Goal: Task Accomplishment & Management: Complete application form

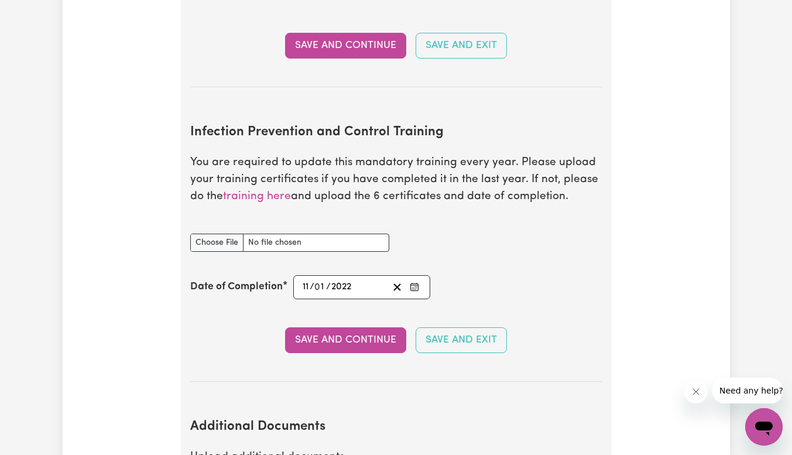
scroll to position [1863, 0]
click at [210, 234] on input "Infection Prevention and Control Training document" at bounding box center [289, 242] width 199 height 18
click at [240, 246] on input "Infection Prevention and Control Training document" at bounding box center [289, 242] width 199 height 18
type input "C:\fakepath\certification-ALCA---Infection-Control-Sureshsubedi75.pdf"
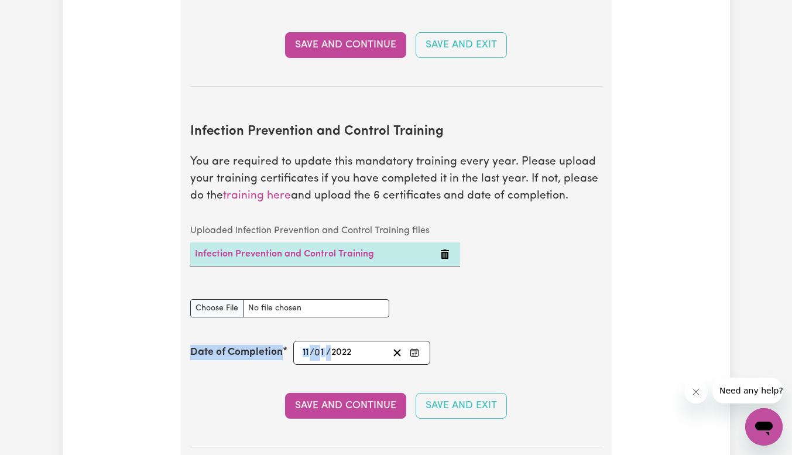
drag, startPoint x: 358, startPoint y: 355, endPoint x: 261, endPoint y: 344, distance: 97.7
click at [261, 344] on div "Date of Completion [DATE] 11 / 0 1 / 2022 « ‹ [DATE] › » Mon Tue Wed Thu Fri Sa…" at bounding box center [396, 353] width 412 height 24
click at [306, 351] on input "11" at bounding box center [306, 353] width 8 height 16
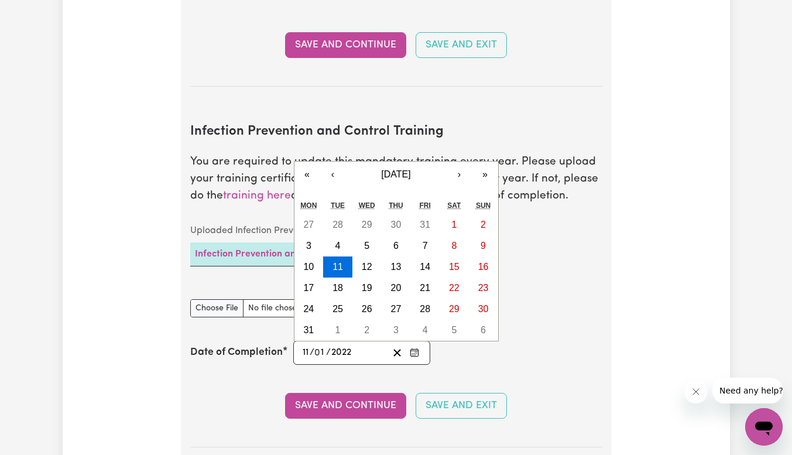
type input "[DATE]"
type input "2"
type input "[DATE]"
type input "22"
type input "[DATE]"
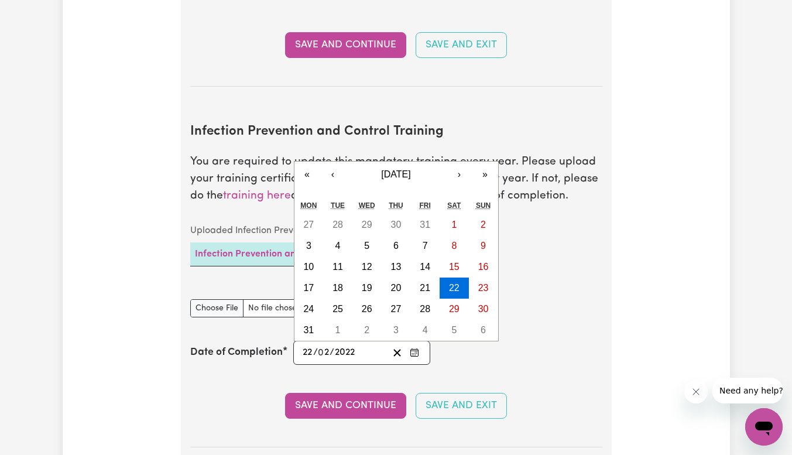
type input "2"
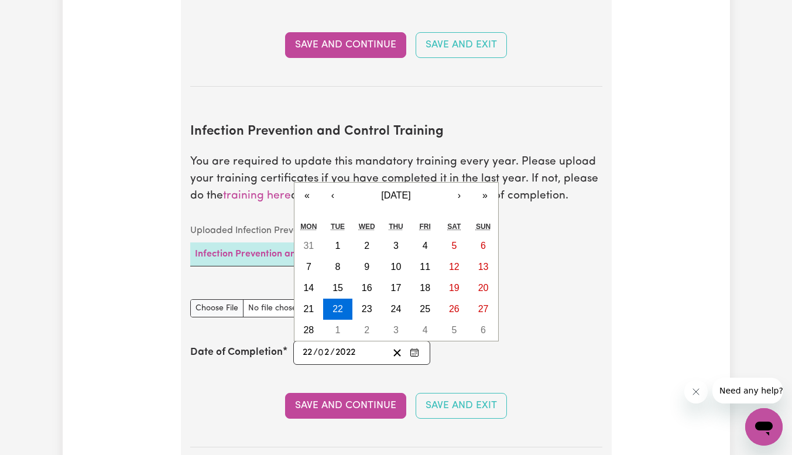
type input "0002-02-22"
type input "2"
type input "0020-02-22"
type input "20"
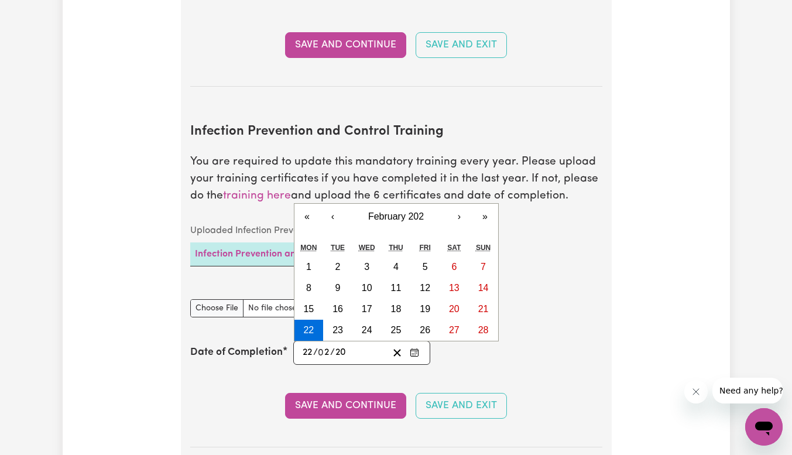
type input "0202-02-22"
type input "202"
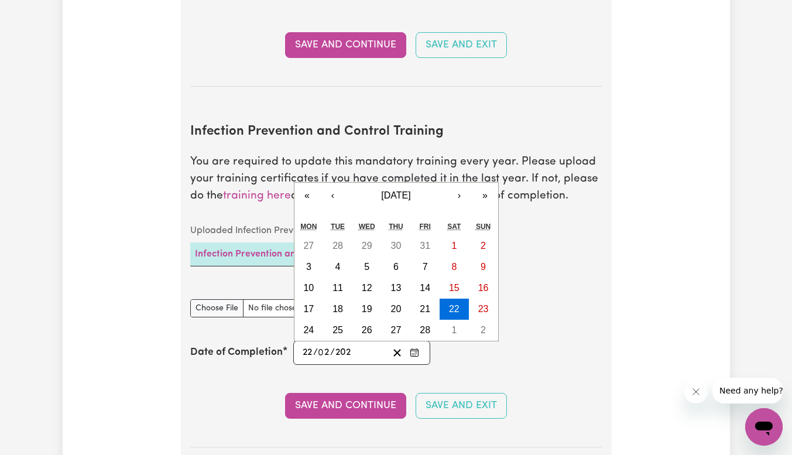
type input "[DATE]"
type input "2025"
click at [341, 410] on button "Save and Continue" at bounding box center [345, 406] width 121 height 26
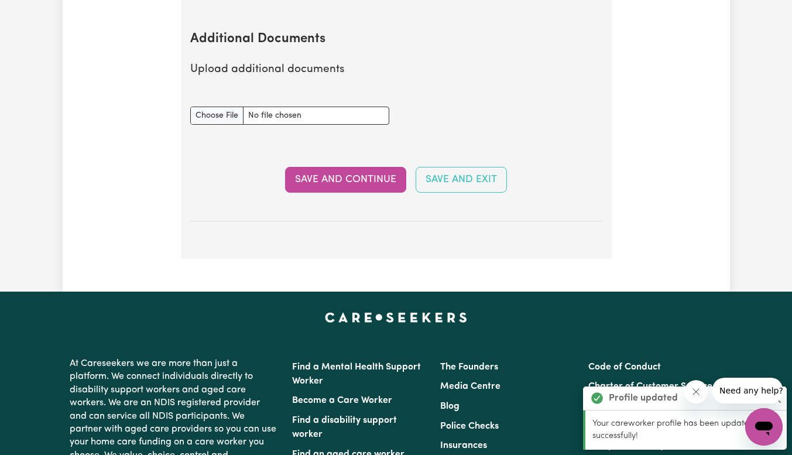
scroll to position [2330, 0]
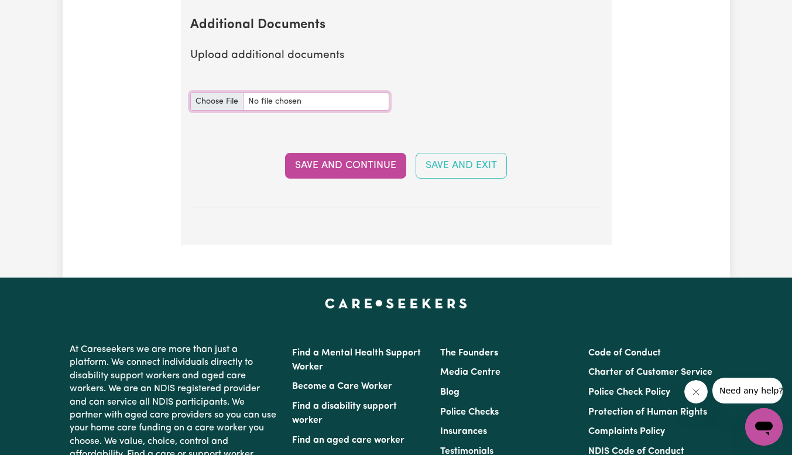
click at [207, 100] on input "Additional Documents document" at bounding box center [289, 101] width 199 height 18
type input "C:\fakepath\certification-ALCA---Abuse-and-Neglect-Sureshsubedi75.pdf"
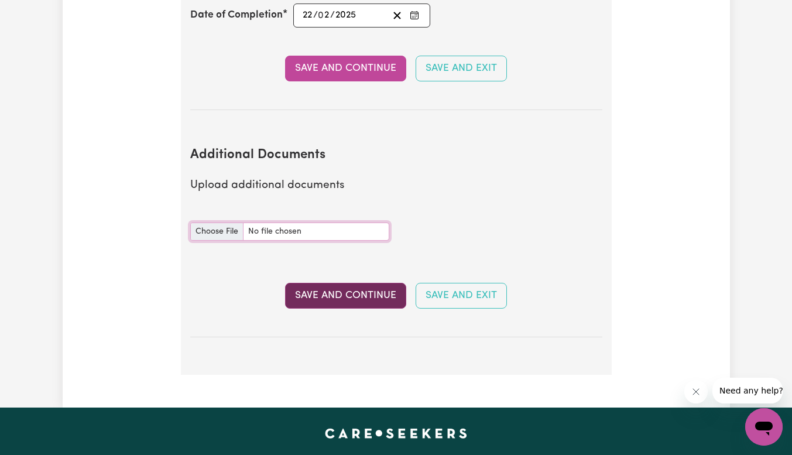
scroll to position [2200, 0]
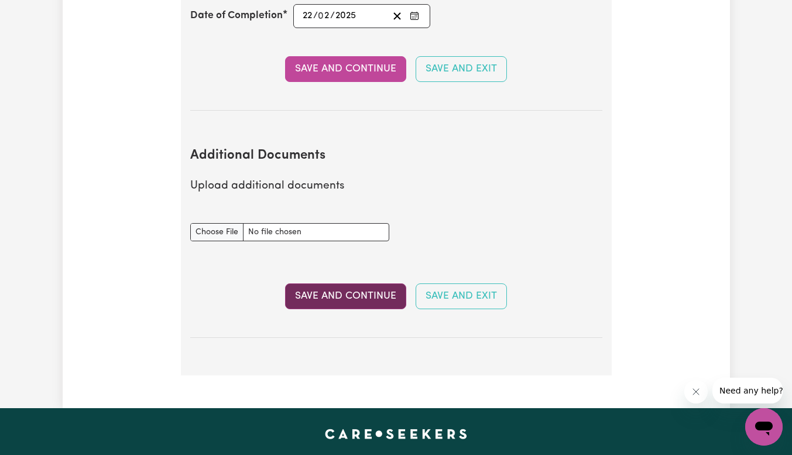
click at [332, 309] on button "Save and Continue" at bounding box center [345, 296] width 121 height 26
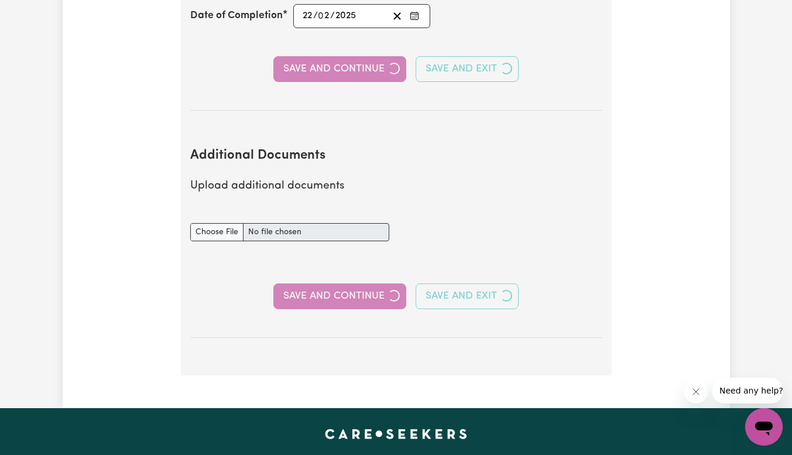
select select "Certificate III (Individual Support)"
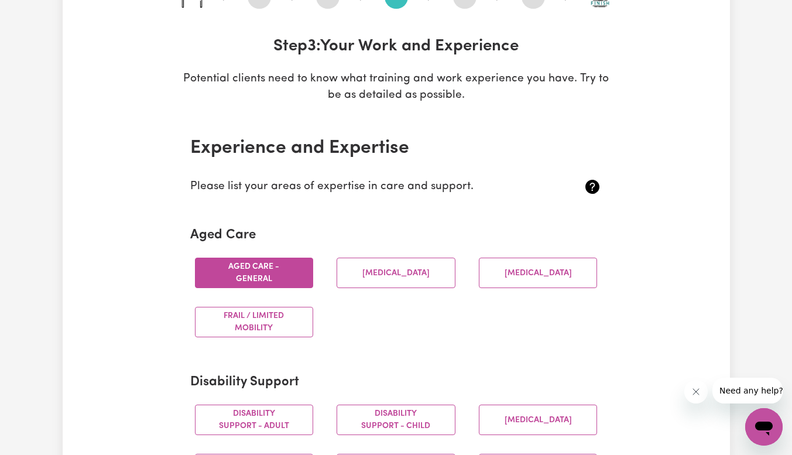
scroll to position [156, 0]
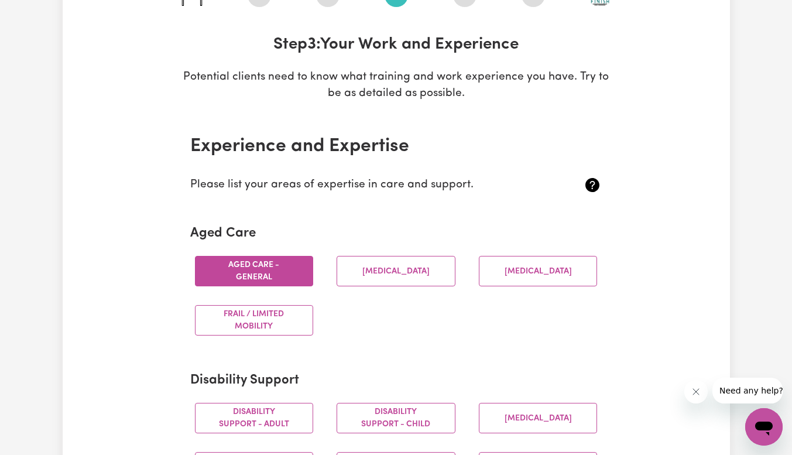
click at [298, 328] on button "Frail / limited mobility" at bounding box center [254, 320] width 119 height 30
click at [283, 281] on button "Aged care - General" at bounding box center [254, 271] width 119 height 30
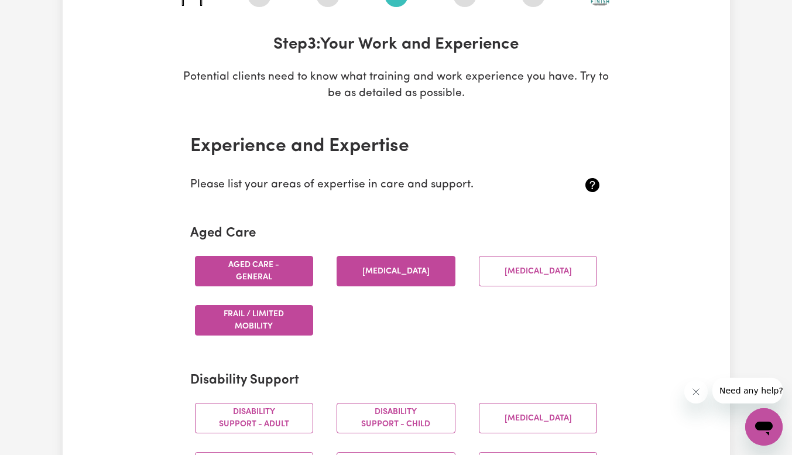
click at [437, 270] on button "[MEDICAL_DATA]" at bounding box center [396, 271] width 119 height 30
click at [505, 263] on button "[MEDICAL_DATA]" at bounding box center [538, 271] width 119 height 30
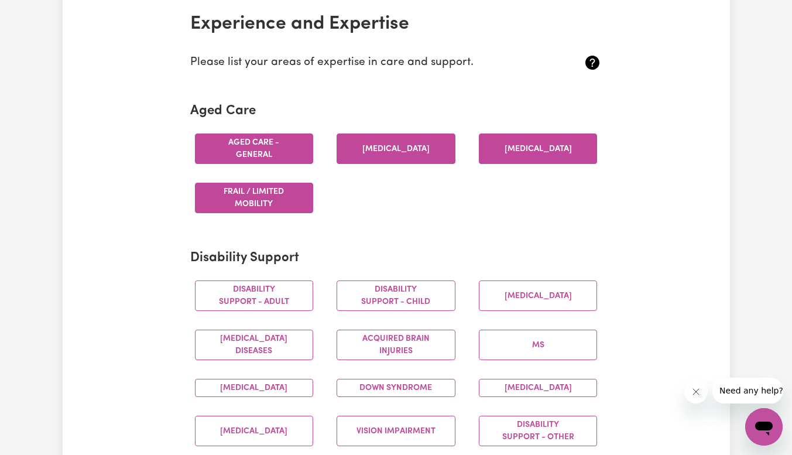
scroll to position [283, 0]
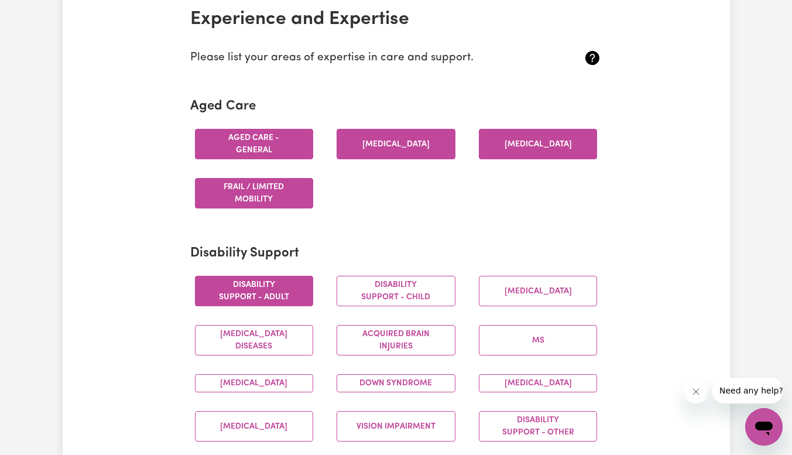
click at [299, 286] on button "Disability support - Adult" at bounding box center [254, 291] width 119 height 30
click at [489, 387] on button "[MEDICAL_DATA]" at bounding box center [538, 383] width 119 height 18
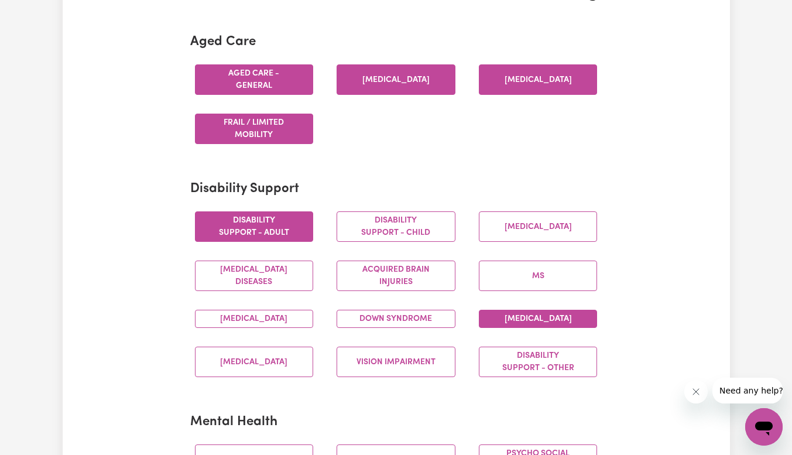
scroll to position [348, 0]
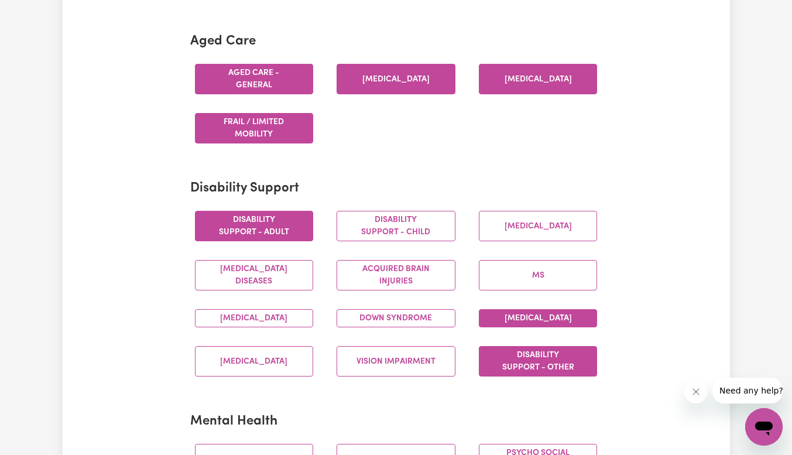
click at [523, 372] on button "Disability support - Other" at bounding box center [538, 361] width 119 height 30
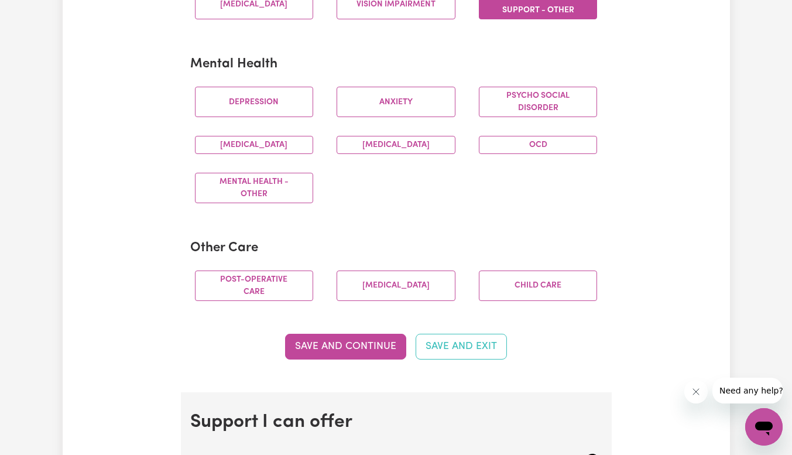
scroll to position [706, 0]
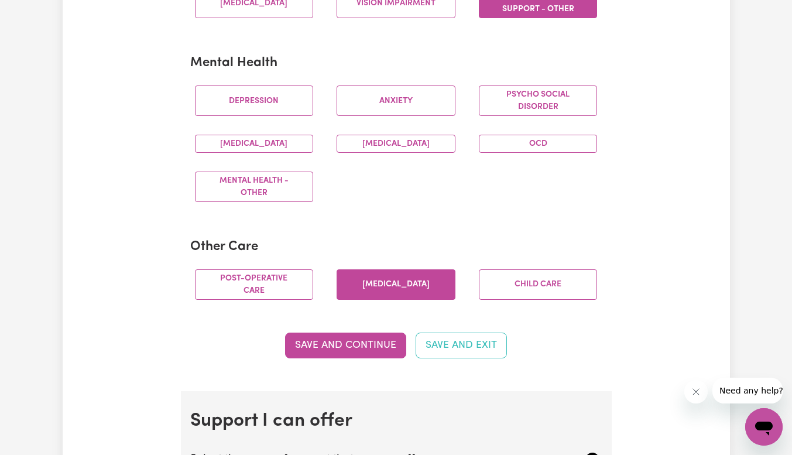
click at [396, 294] on button "[MEDICAL_DATA]" at bounding box center [396, 284] width 119 height 30
click at [354, 355] on button "Save and Continue" at bounding box center [345, 345] width 121 height 26
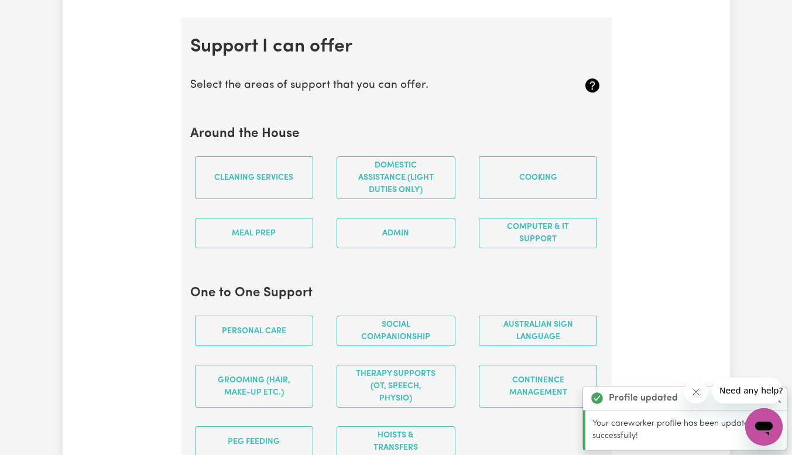
scroll to position [1109, 0]
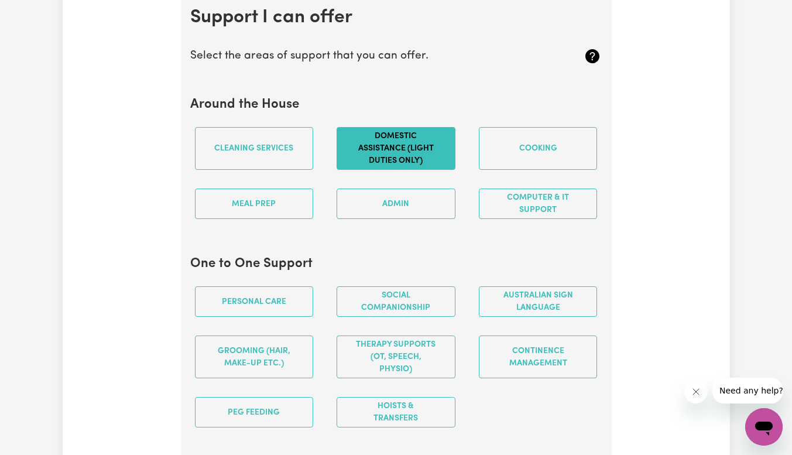
click at [364, 170] on button "Domestic assistance (light duties only)" at bounding box center [396, 148] width 119 height 43
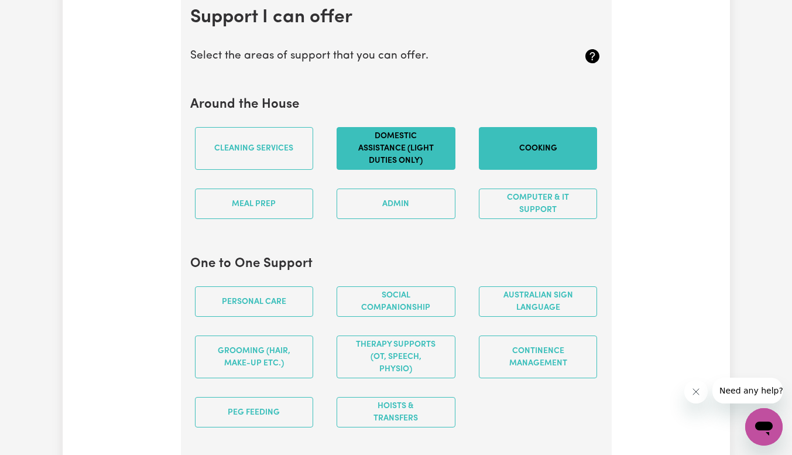
click at [508, 156] on button "Cooking" at bounding box center [538, 148] width 119 height 43
click at [502, 219] on button "Computer & IT Support" at bounding box center [538, 203] width 119 height 30
click at [533, 219] on button "Computer & IT Support" at bounding box center [538, 203] width 119 height 30
click at [282, 208] on button "Meal prep" at bounding box center [254, 203] width 119 height 30
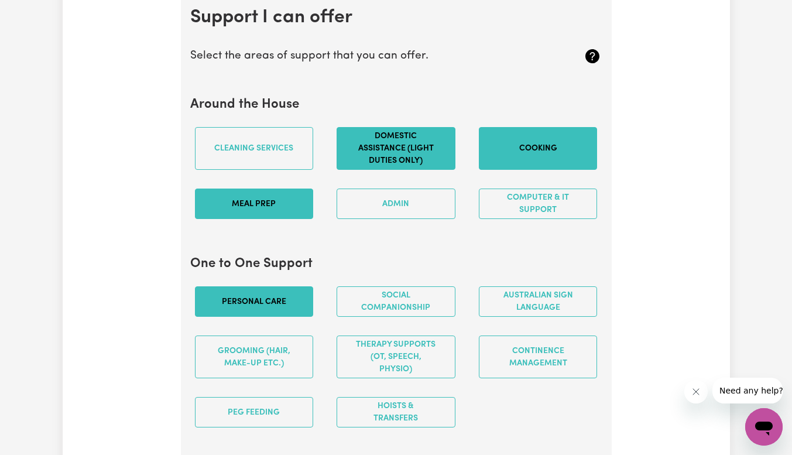
click at [288, 316] on button "Personal care" at bounding box center [254, 301] width 119 height 30
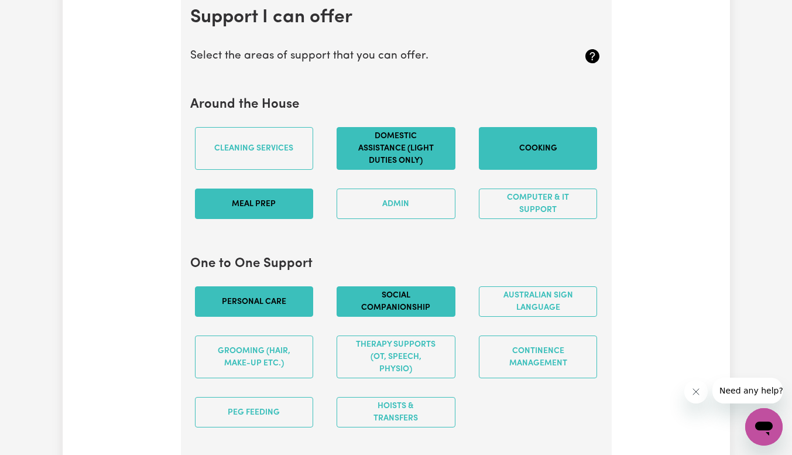
click at [393, 317] on button "Social companionship" at bounding box center [396, 301] width 119 height 30
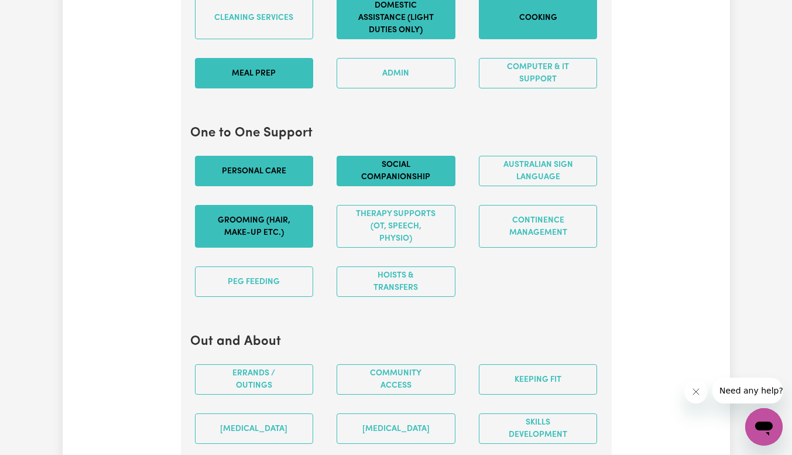
scroll to position [1241, 0]
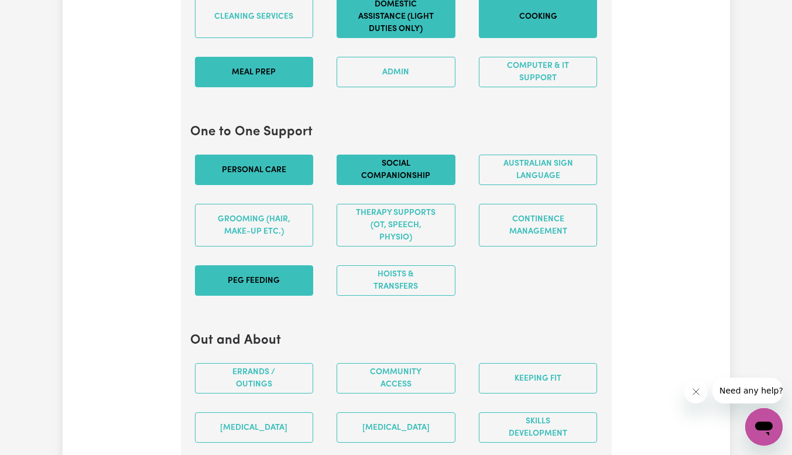
click at [293, 292] on button "PEG feeding" at bounding box center [254, 280] width 119 height 30
click at [409, 294] on button "Hoists & transfers" at bounding box center [396, 280] width 119 height 30
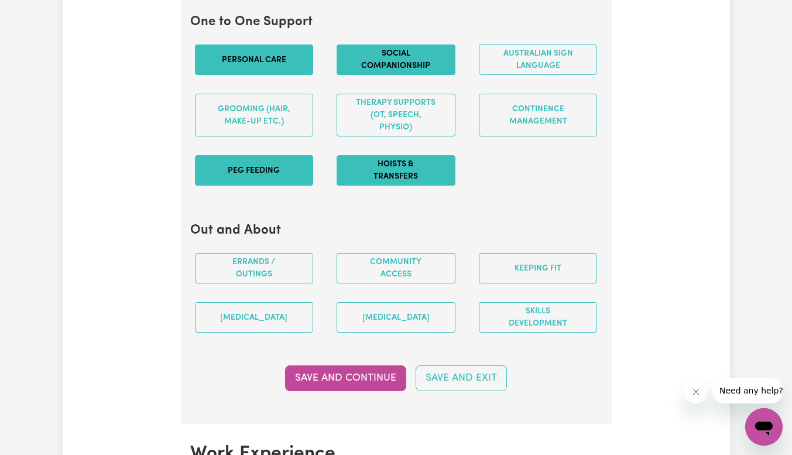
scroll to position [1352, 0]
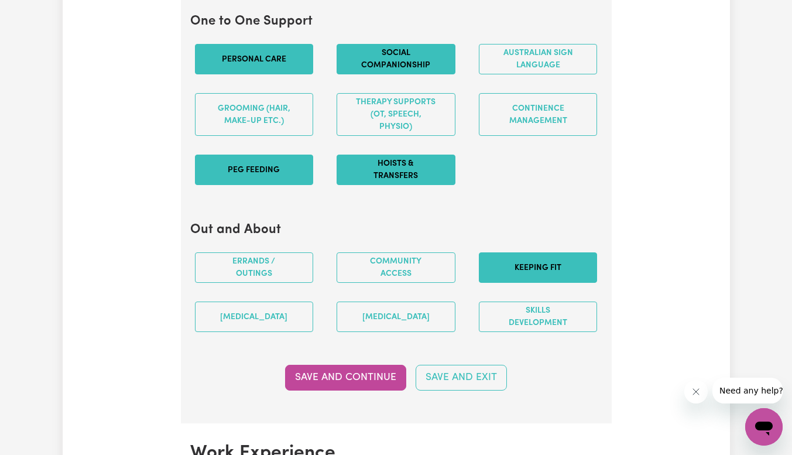
click at [517, 273] on button "Keeping fit" at bounding box center [538, 267] width 119 height 30
click at [541, 275] on button "Keeping fit" at bounding box center [538, 267] width 119 height 30
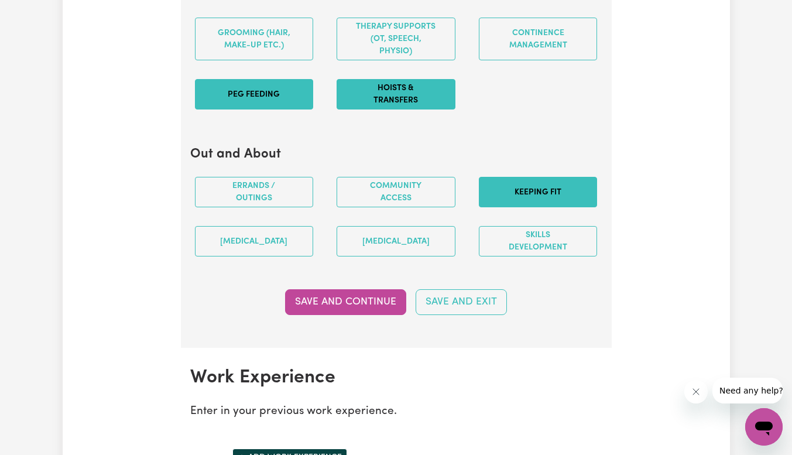
scroll to position [1428, 0]
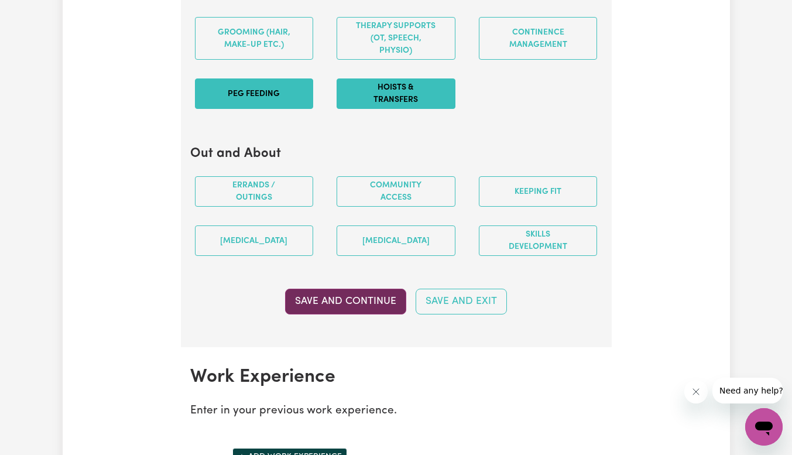
click at [356, 312] on button "Save and Continue" at bounding box center [345, 302] width 121 height 26
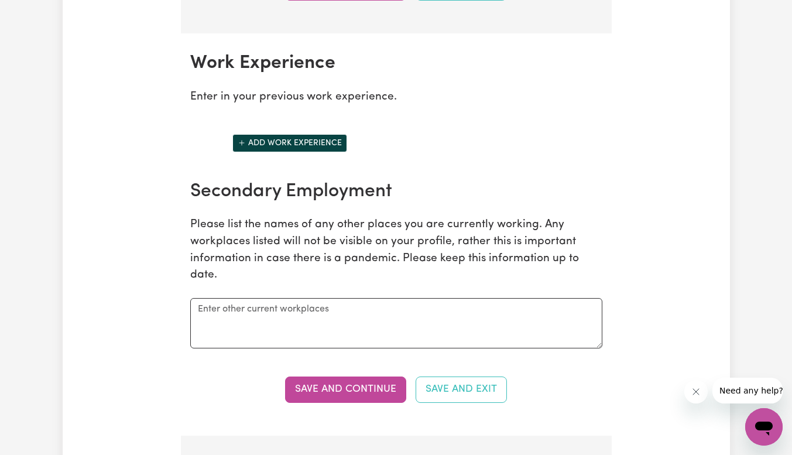
scroll to position [1741, 0]
click at [266, 153] on button "Add work experience" at bounding box center [289, 144] width 115 height 18
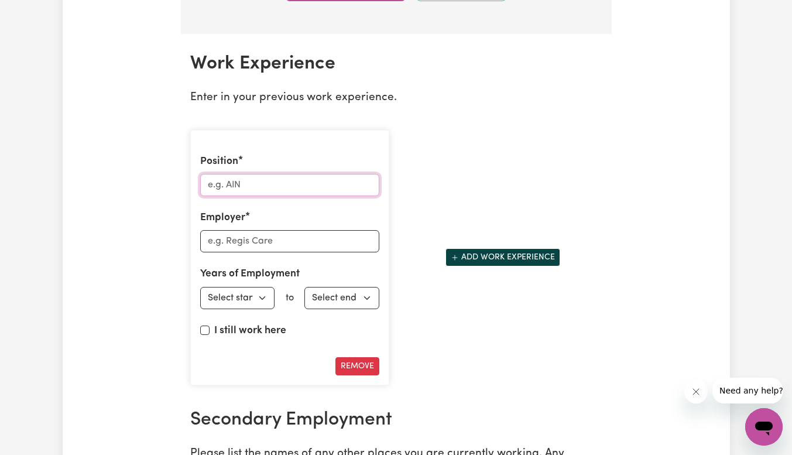
click at [259, 193] on input "Position" at bounding box center [289, 185] width 179 height 22
type input "c"
type input "COMMUNITY SUPPORT WORKER"
type input "aNNECTO"
click at [255, 303] on select "Select start year [DATE] 1952 1953 1954 1955 1956 1957 1958 1959 1960 1961 1962…" at bounding box center [237, 298] width 75 height 22
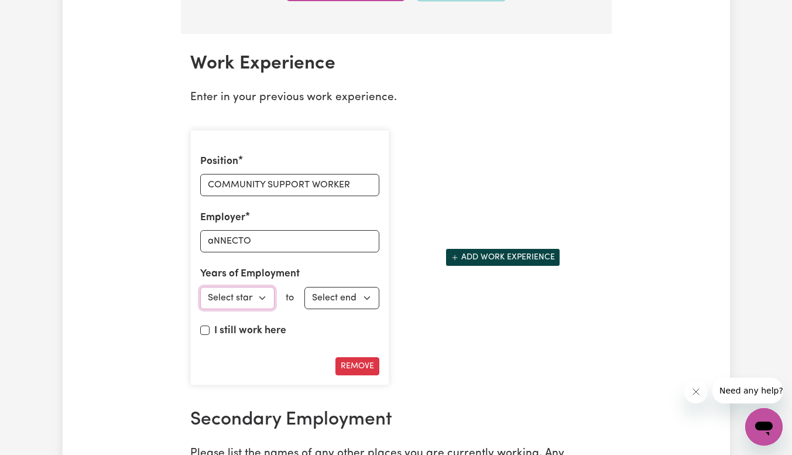
select select "2023"
click at [200, 299] on select "Select start year [DATE] 1952 1953 1954 1955 1956 1957 1958 1959 1960 1961 1962…" at bounding box center [237, 298] width 75 height 22
click at [337, 309] on select "Select end year [DATE] 1952 1953 1954 1955 1956 1957 1958 1959 1960 1961 1962 1…" at bounding box center [341, 298] width 75 height 22
select select "2025"
click at [304, 299] on select "Select end year [DATE] 1952 1953 1954 1955 1956 1957 1958 1959 1960 1961 1962 1…" at bounding box center [341, 298] width 75 height 22
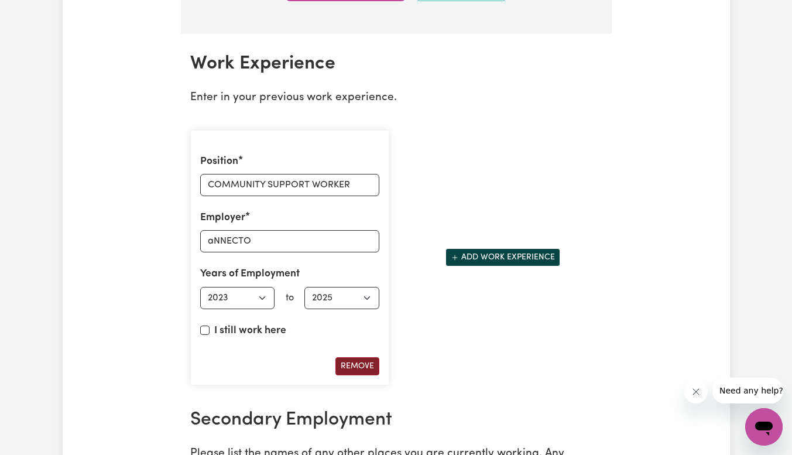
click at [368, 375] on button "Remove" at bounding box center [357, 366] width 44 height 18
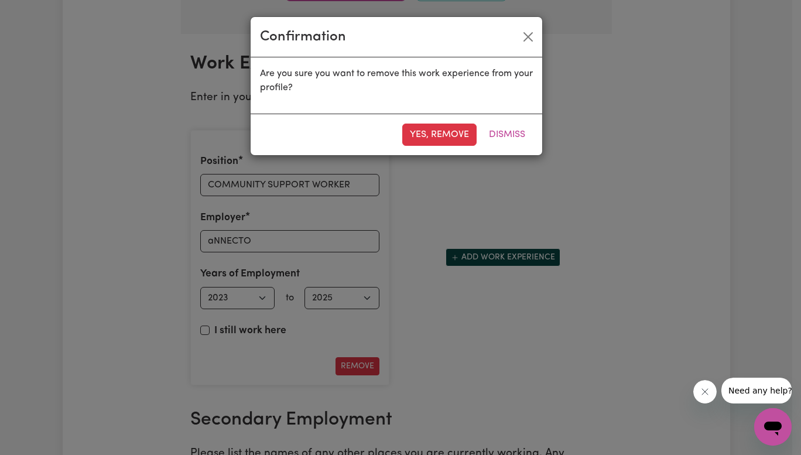
drag, startPoint x: 342, startPoint y: 415, endPoint x: 402, endPoint y: 303, distance: 127.5
click at [402, 303] on div "Confirmation Are you sure you want to remove this work experience from your pro…" at bounding box center [400, 227] width 801 height 455
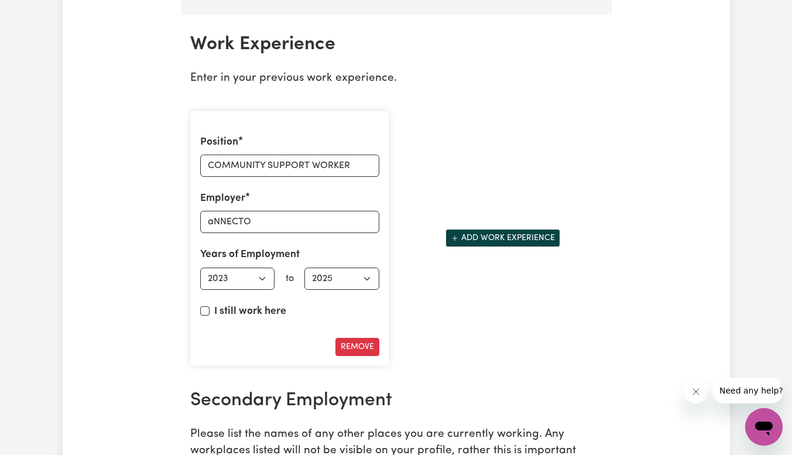
scroll to position [1758, 0]
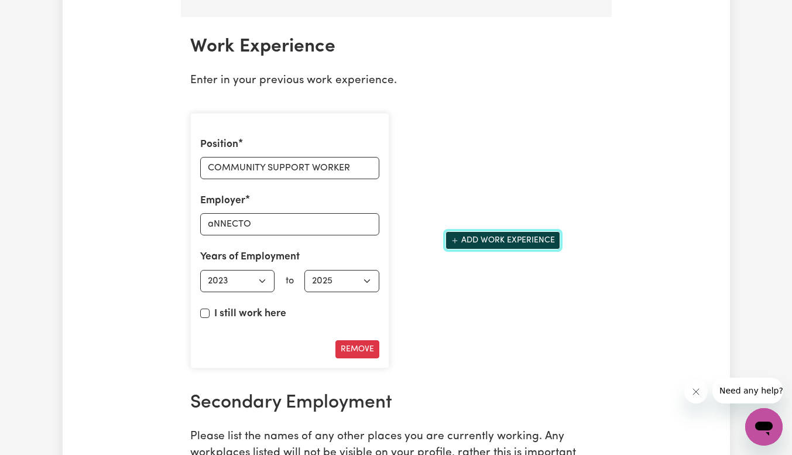
click at [471, 249] on button "Add work experience" at bounding box center [502, 240] width 115 height 18
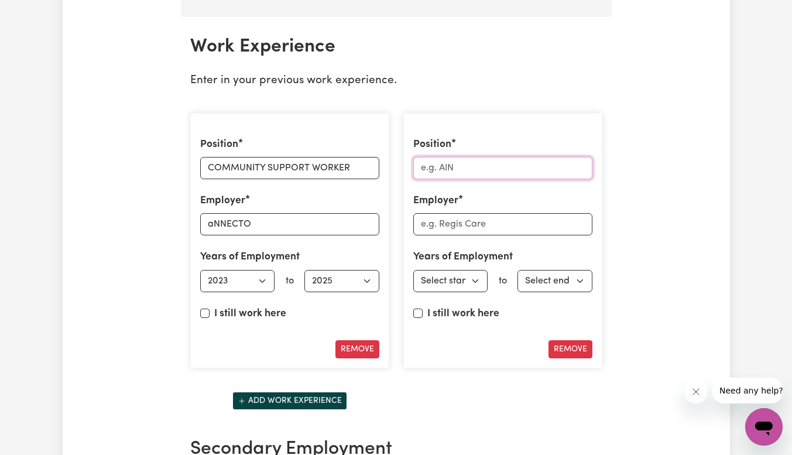
click at [444, 179] on input "Position" at bounding box center [502, 168] width 179 height 22
type input "DISABILITY SUPPORT WORKER"
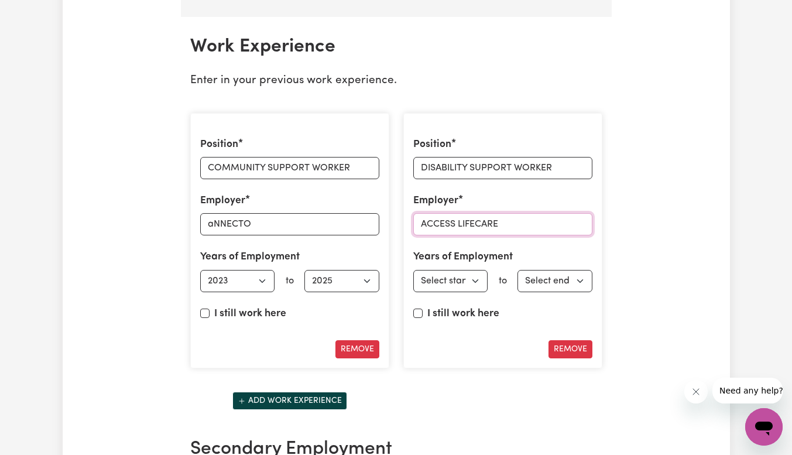
type input "ACCESS LIFECARE"
click at [218, 235] on input "aNNECTO" at bounding box center [289, 224] width 179 height 22
type input "ANNECTO"
click at [450, 292] on select "Select start year [DATE] 1952 1953 1954 1955 1956 1957 1958 1959 1960 1961 1962…" at bounding box center [450, 281] width 75 height 22
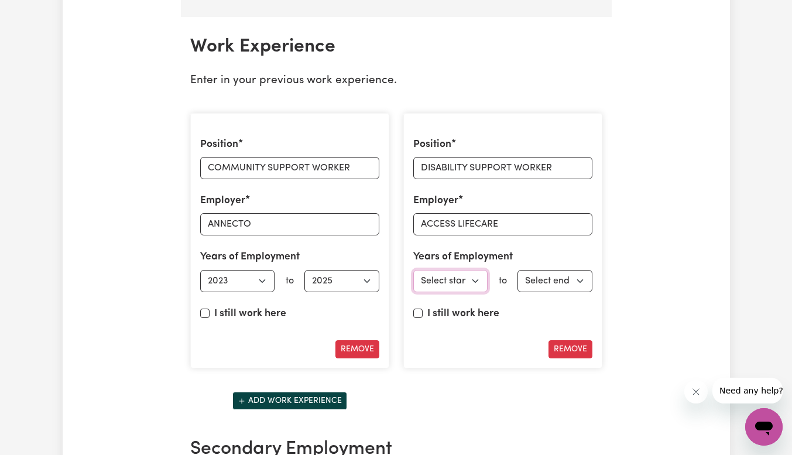
select select "2025"
click at [413, 282] on select "Select start year [DATE] 1952 1953 1954 1955 1956 1957 1958 1959 1960 1961 1962…" at bounding box center [450, 281] width 75 height 22
click at [418, 318] on input "I still work here" at bounding box center [417, 312] width 9 height 9
checkbox input "true"
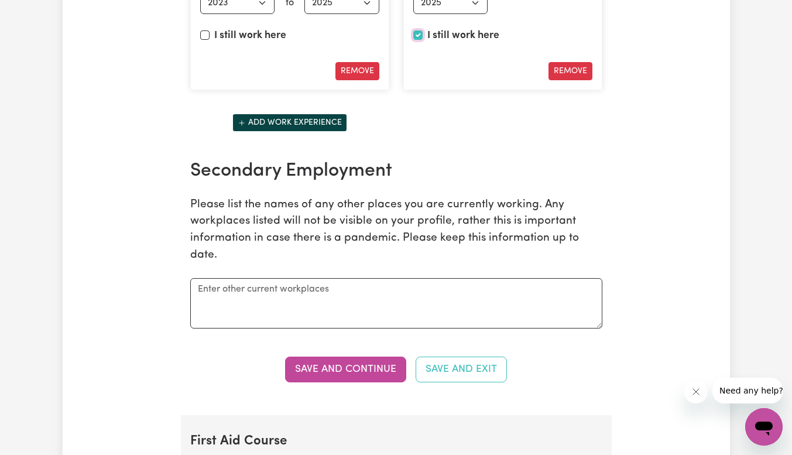
scroll to position [2036, 0]
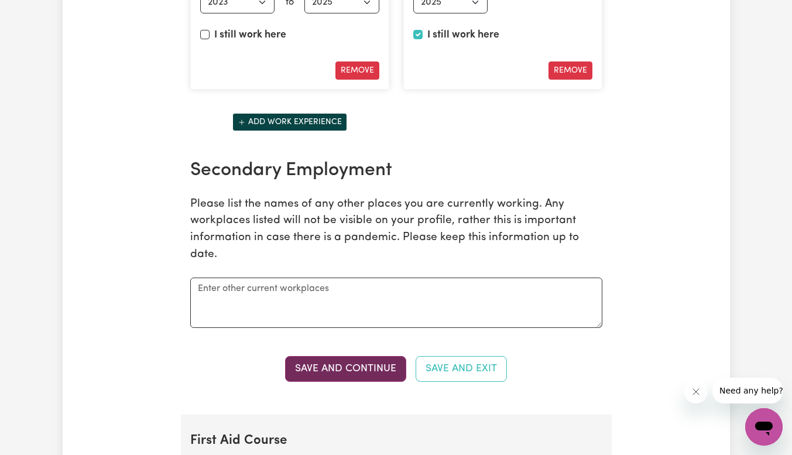
click at [369, 382] on button "Save and Continue" at bounding box center [345, 369] width 121 height 26
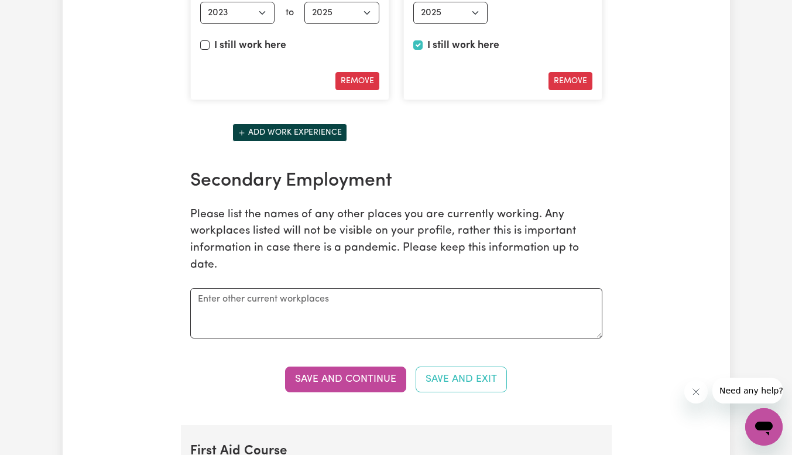
scroll to position [2018, 0]
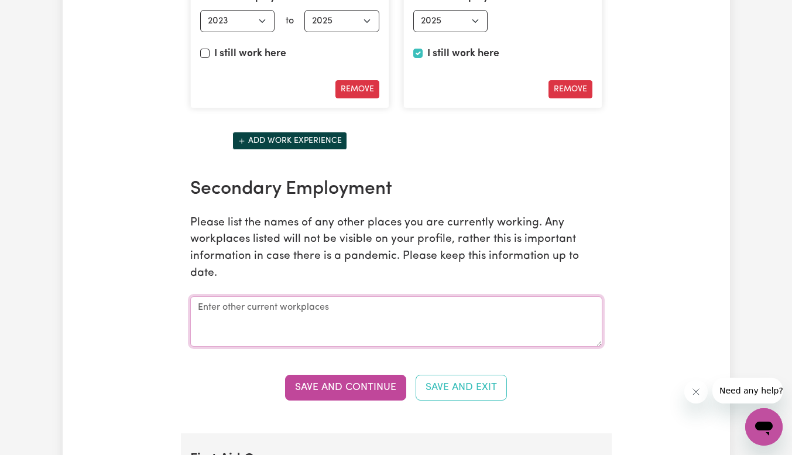
click at [292, 332] on textarea at bounding box center [396, 321] width 412 height 50
click at [280, 322] on textarea "NOWHERE" at bounding box center [396, 321] width 412 height 50
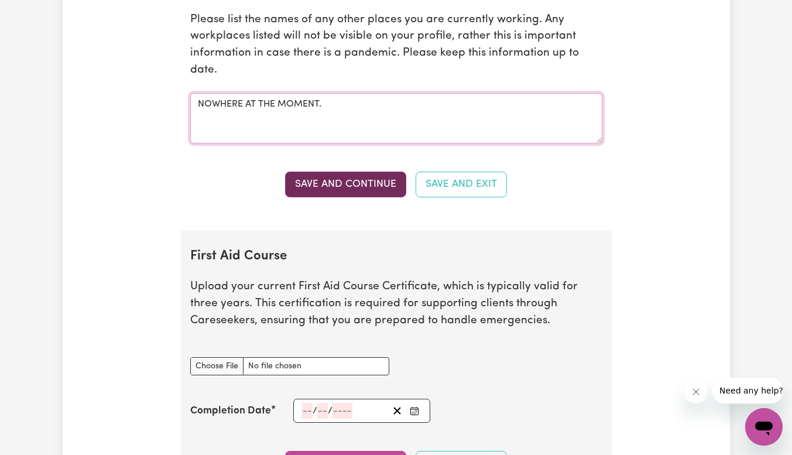
scroll to position [2224, 0]
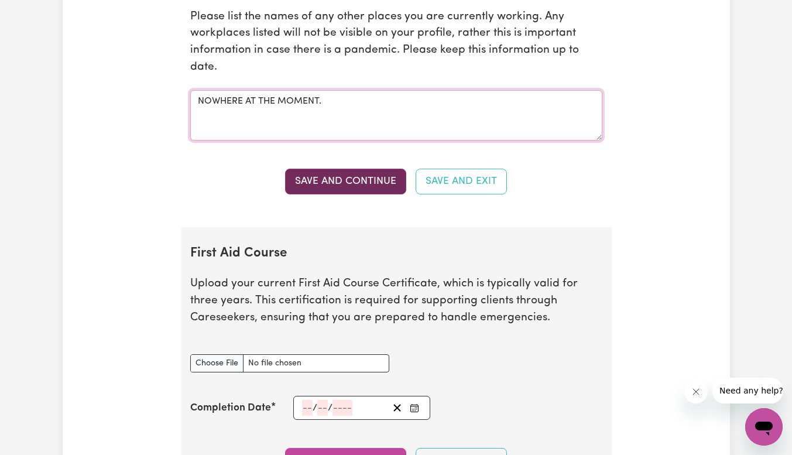
type textarea "NOWHERE AT THE MOMENT."
click at [329, 188] on button "Save and Continue" at bounding box center [345, 182] width 121 height 26
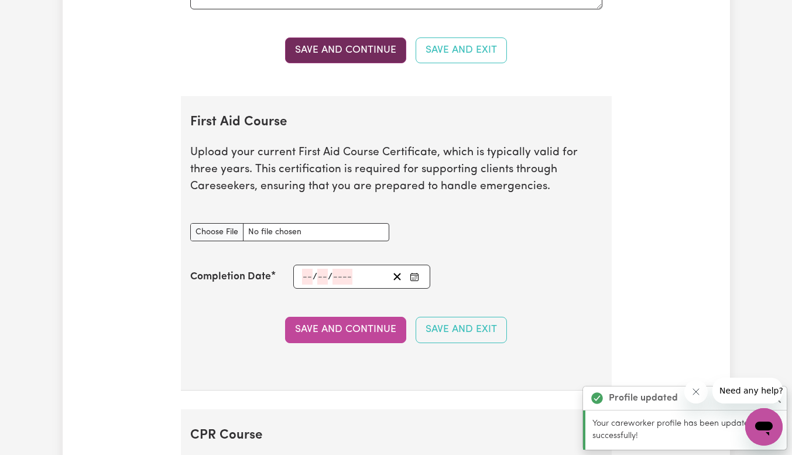
scroll to position [2463, 0]
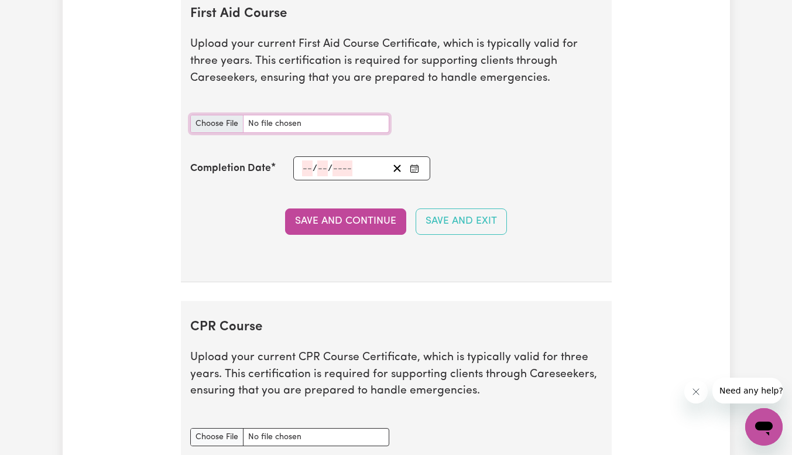
click at [226, 133] on input "First Aid Course document" at bounding box center [289, 124] width 199 height 18
type input "C:\fakepath\First Aid & CPR Cert.pdf"
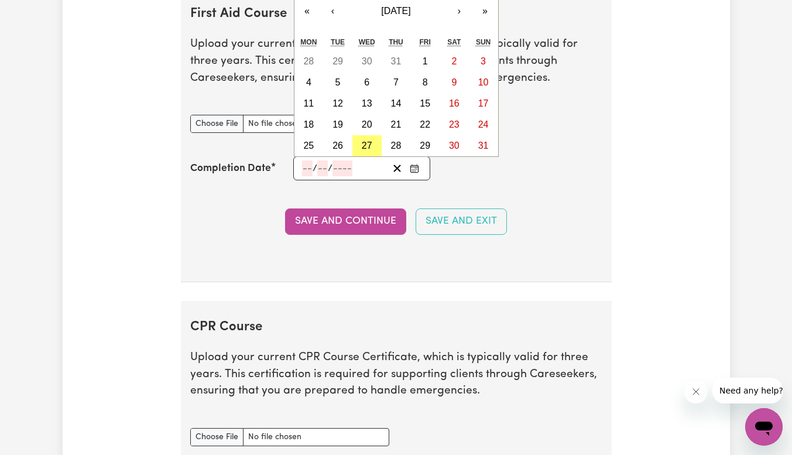
click at [306, 176] on input "number" at bounding box center [307, 168] width 11 height 16
type input "17"
type input "11"
type input "202"
type input "[DATE]"
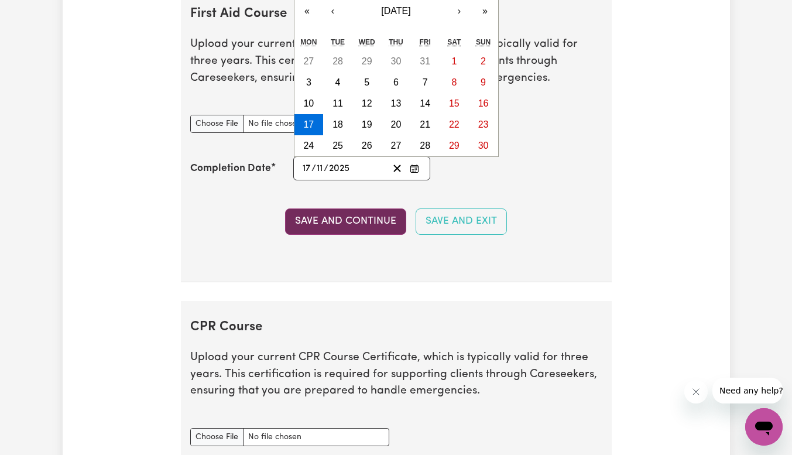
type input "2025"
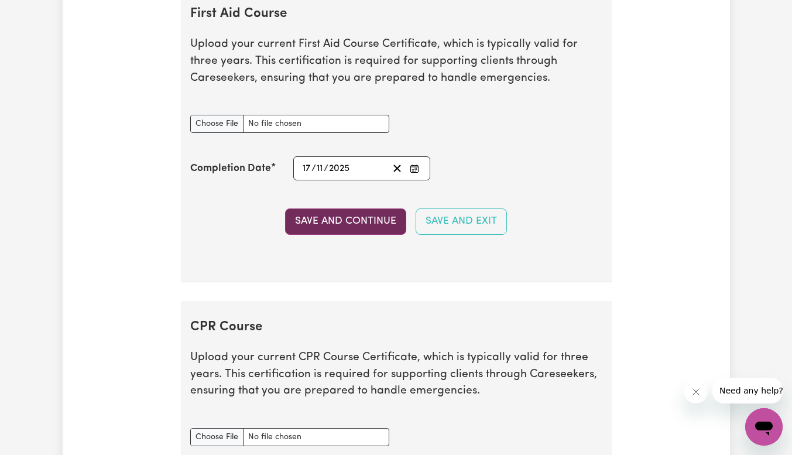
click at [371, 225] on button "Save and Continue" at bounding box center [345, 221] width 121 height 26
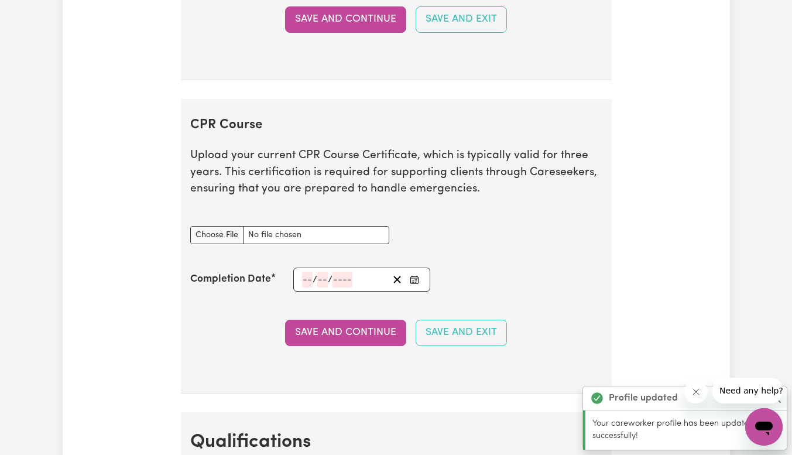
scroll to position [2776, 0]
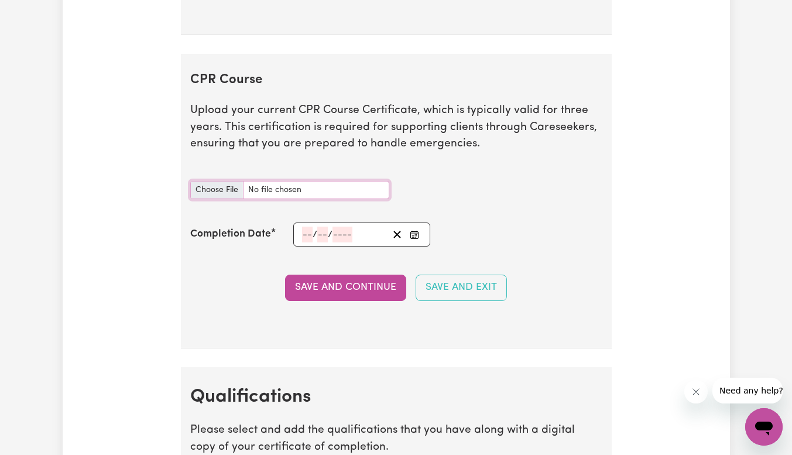
click at [220, 199] on input "CPR Course document" at bounding box center [289, 190] width 199 height 18
type input "C:\fakepath\CPR [DATE].jpg"
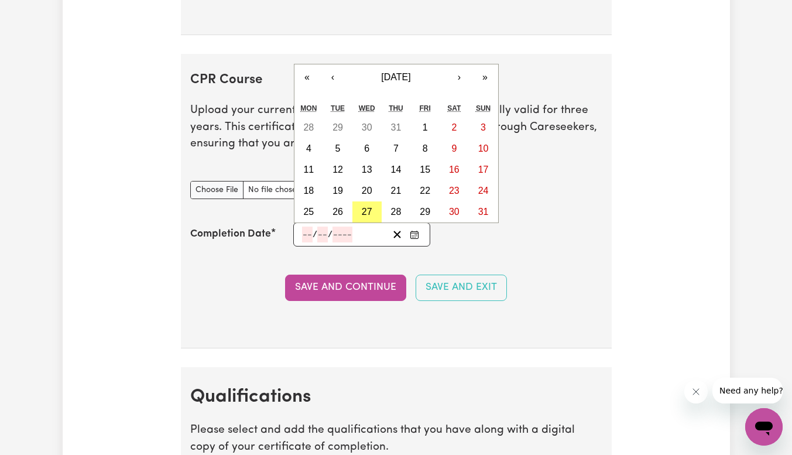
click at [304, 242] on input "number" at bounding box center [307, 235] width 11 height 16
type input "11"
type input "202"
type input "[DATE]"
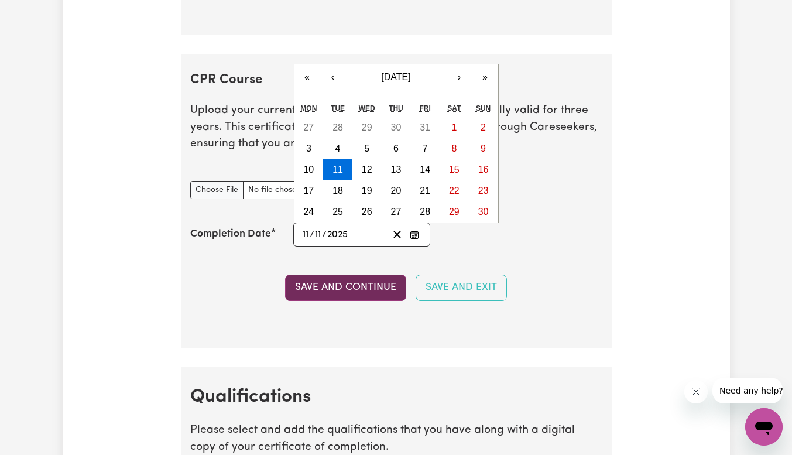
type input "2025"
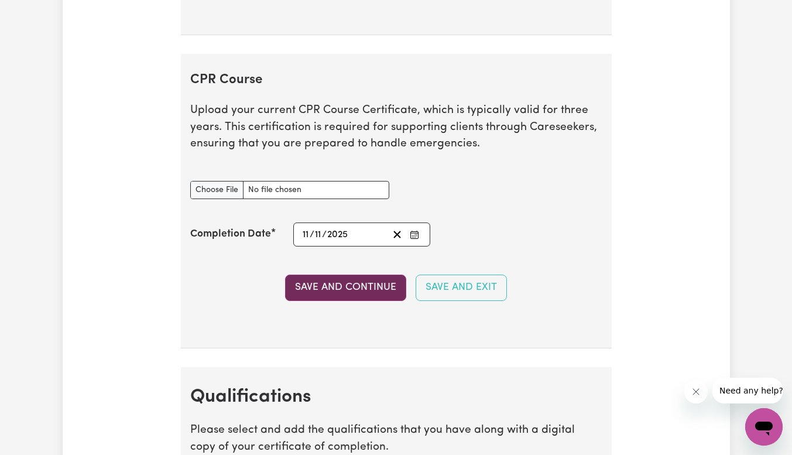
click at [375, 299] on button "Save and Continue" at bounding box center [345, 288] width 121 height 26
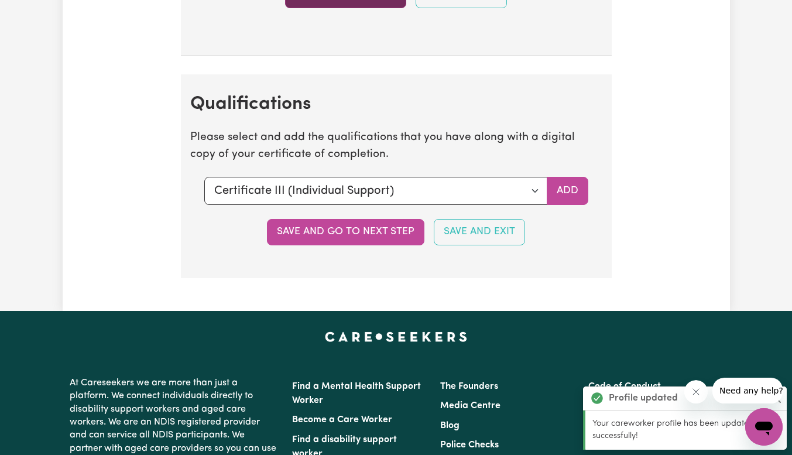
scroll to position [3156, 0]
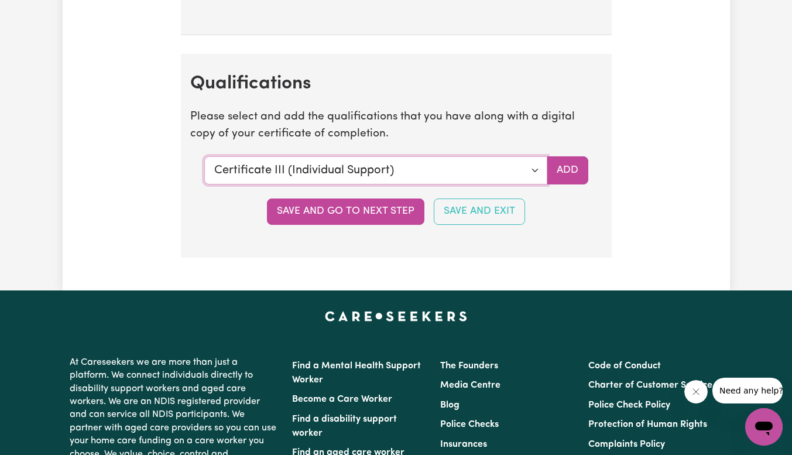
click at [530, 184] on select "Select a qualification to add... Certificate III (Individual Support) Certifica…" at bounding box center [375, 170] width 343 height 28
select select "Certificate IV (Disability Support)"
click at [204, 169] on select "Select a qualification to add... Certificate III (Individual Support) Certifica…" at bounding box center [375, 170] width 343 height 28
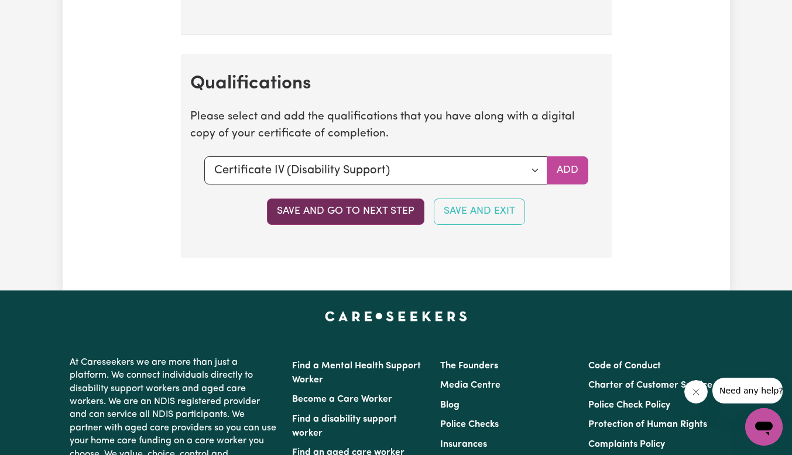
click at [371, 218] on button "Save and go to next step" at bounding box center [345, 211] width 157 height 26
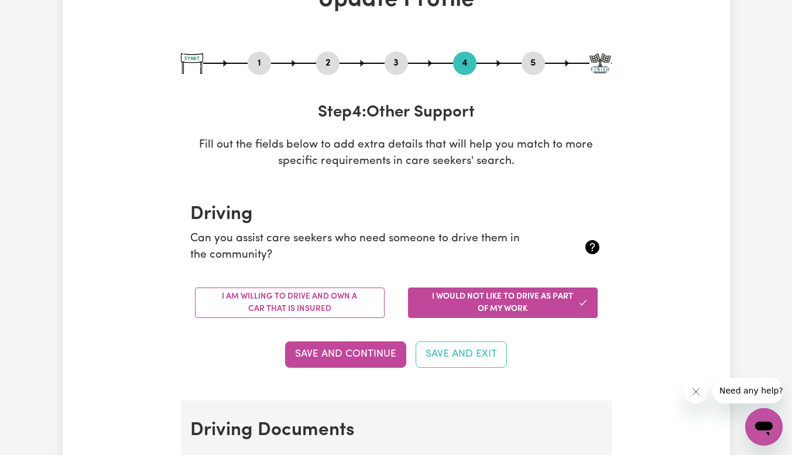
scroll to position [90, 0]
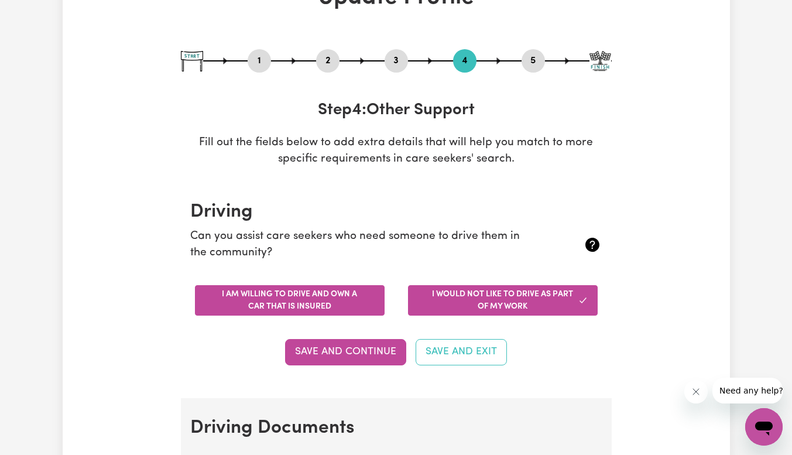
click at [324, 296] on button "I am willing to drive and own a car that is insured" at bounding box center [290, 300] width 190 height 30
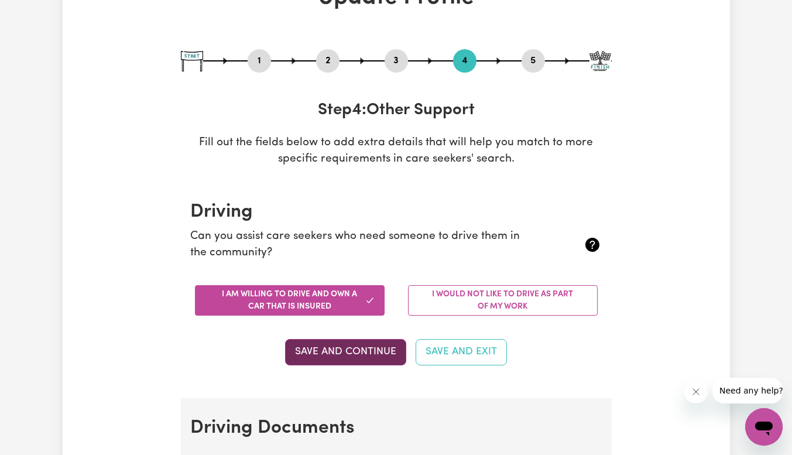
click at [365, 347] on button "Save and Continue" at bounding box center [345, 352] width 121 height 26
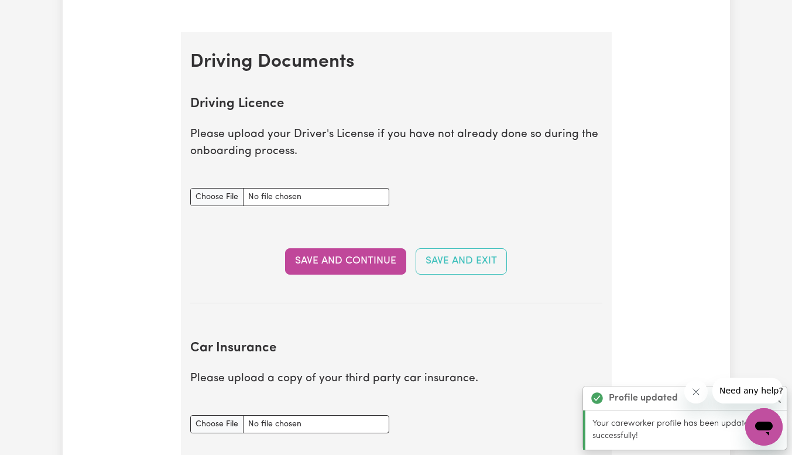
scroll to position [455, 0]
click at [216, 200] on input "Driving Licence document" at bounding box center [289, 197] width 199 height 18
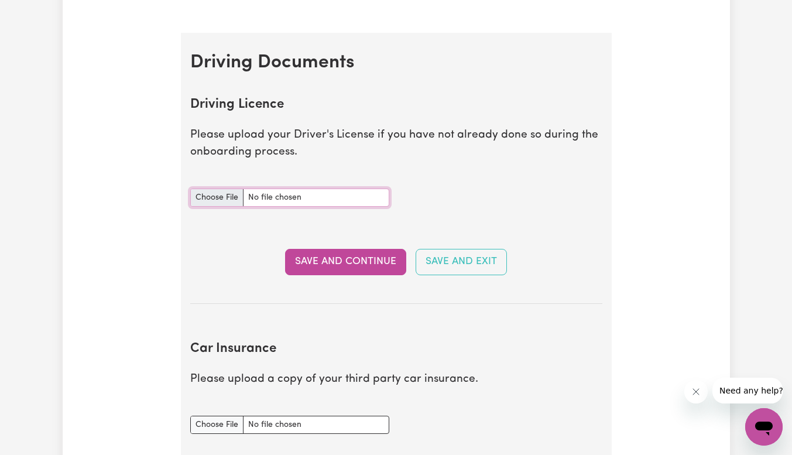
type input "C:\fakepath\Suresh license.jpg"
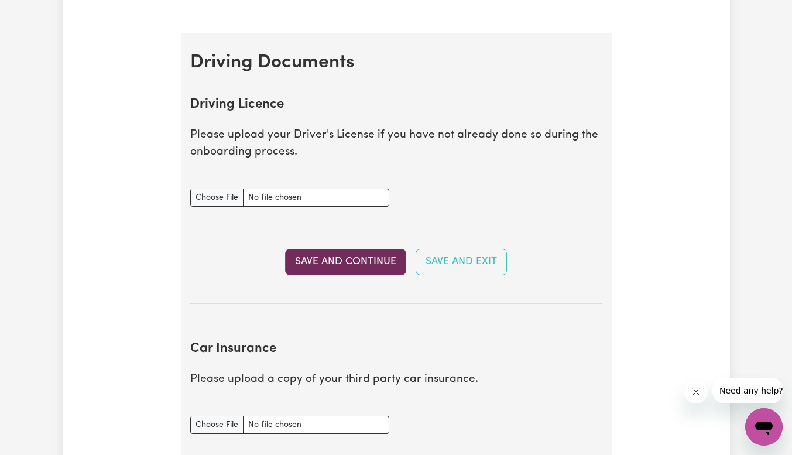
click at [367, 258] on button "Save and Continue" at bounding box center [345, 262] width 121 height 26
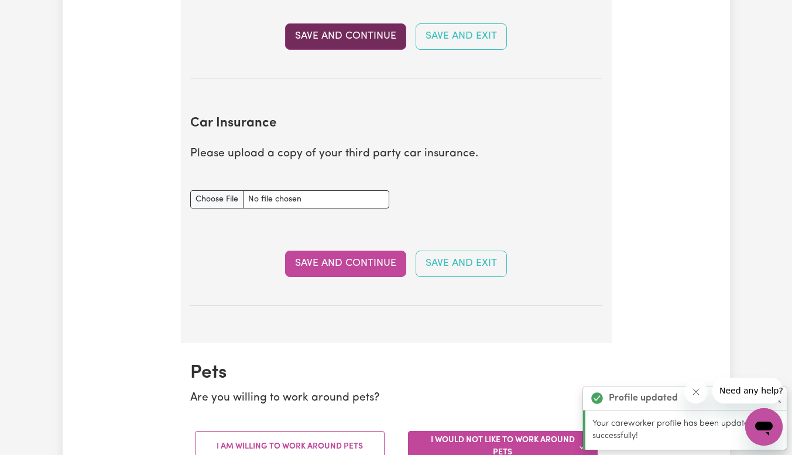
scroll to position [777, 0]
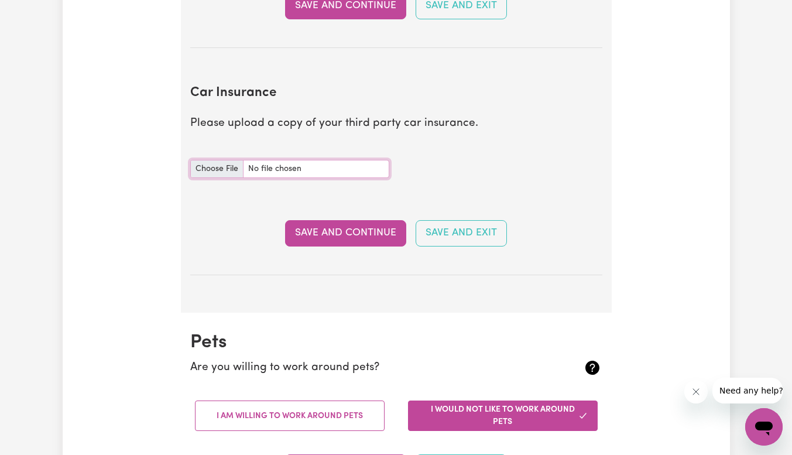
click at [220, 168] on input "Car Insurance document" at bounding box center [289, 169] width 199 height 18
type input "C:\fakepath\Confirmation_of_Cover.pdf"
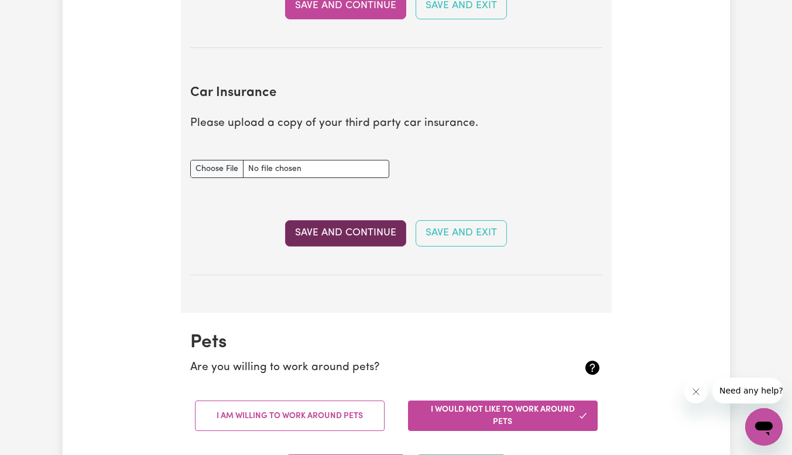
click at [333, 235] on button "Save and Continue" at bounding box center [345, 233] width 121 height 26
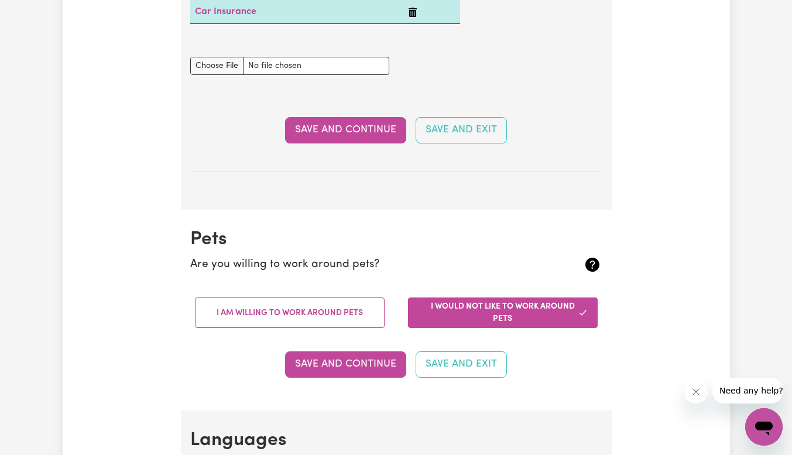
scroll to position [947, 0]
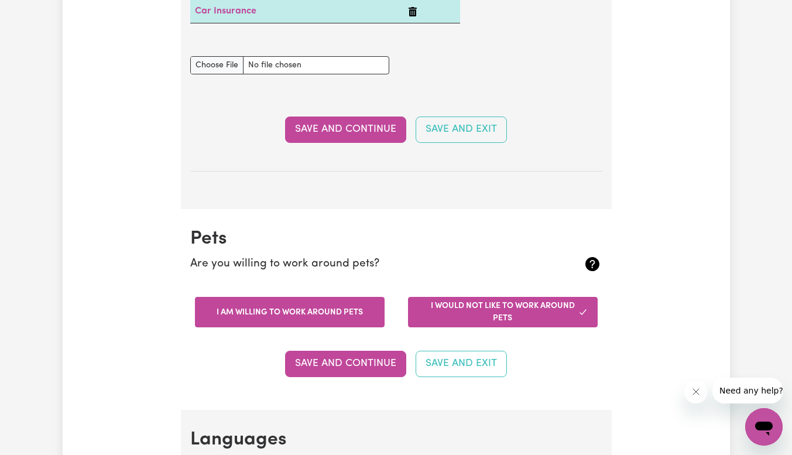
click at [272, 311] on button "I am willing to work around pets" at bounding box center [290, 312] width 190 height 30
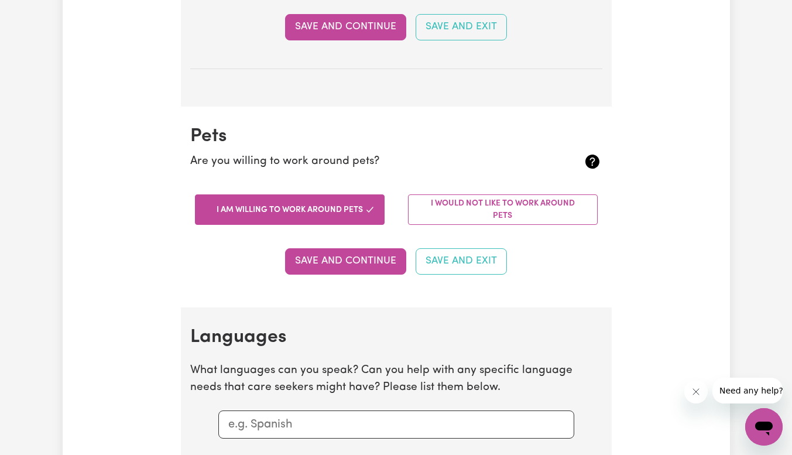
scroll to position [1068, 0]
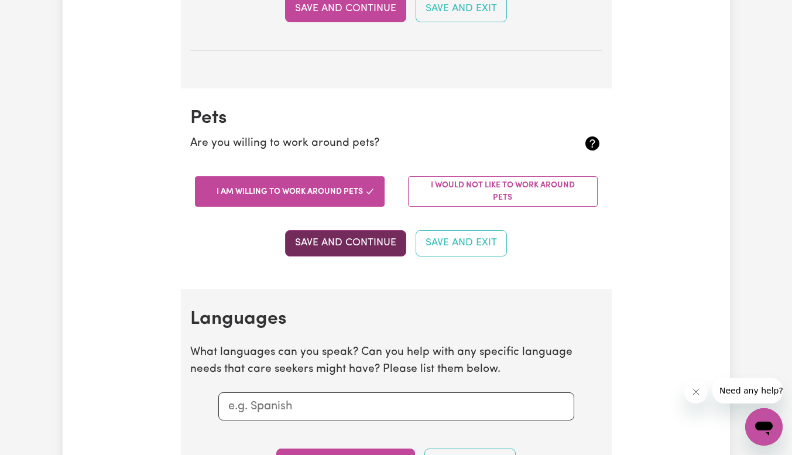
click at [325, 244] on button "Save and Continue" at bounding box center [345, 243] width 121 height 26
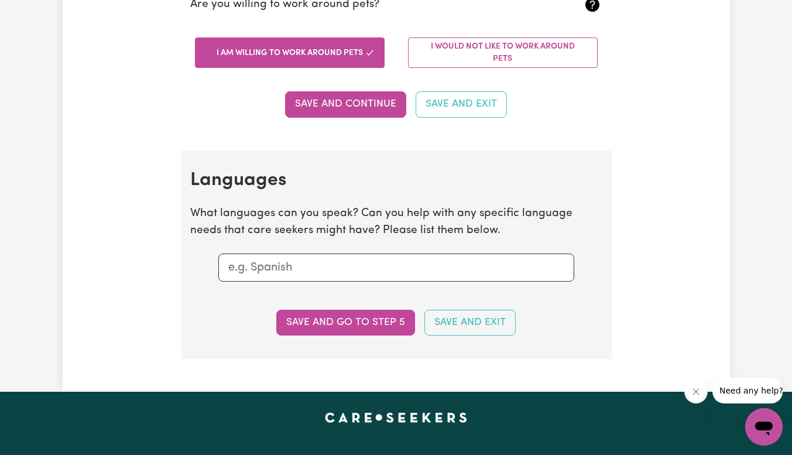
scroll to position [1207, 0]
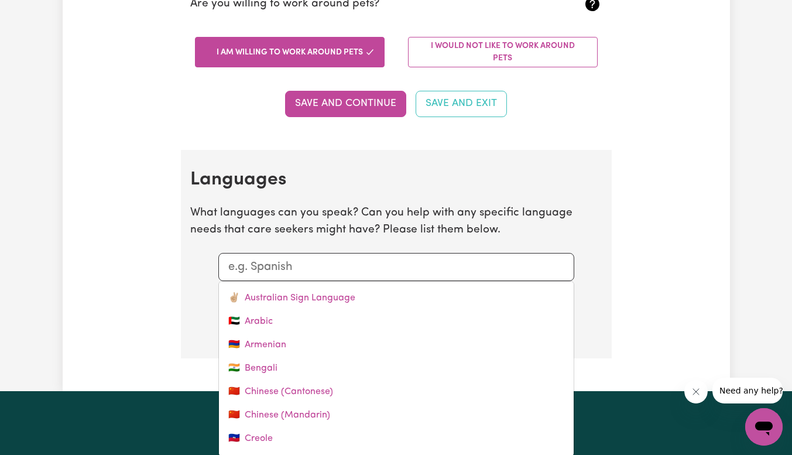
click at [361, 273] on input "text" at bounding box center [396, 267] width 336 height 18
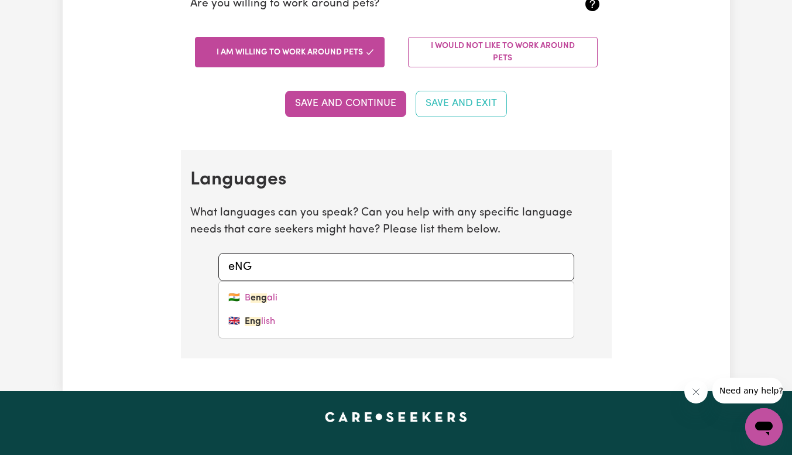
type input "eNGL"
type input "eNGLish"
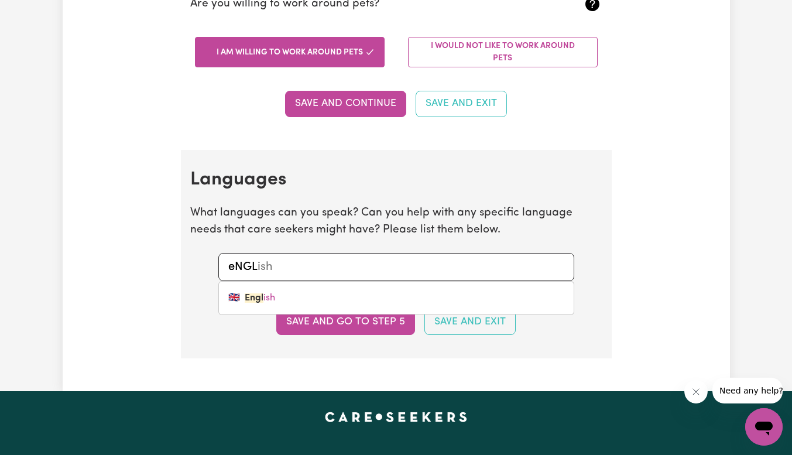
type input "eNGLI"
type input "eNGLIsh"
type input "eNGLIS"
type input "eNGLISh"
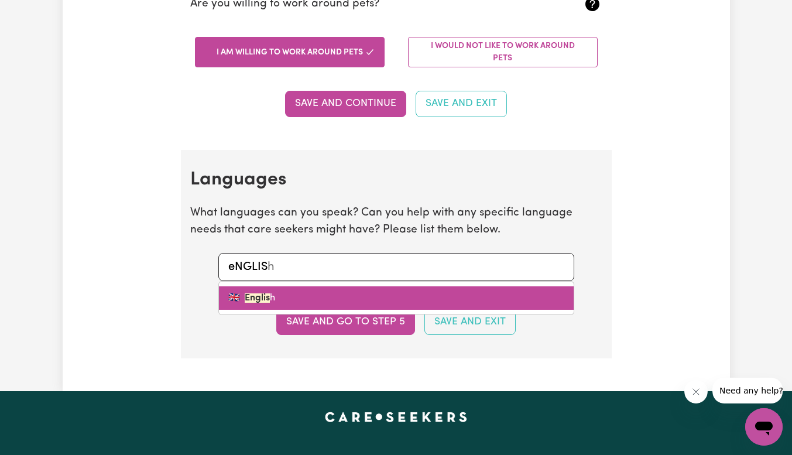
click at [259, 298] on mark "Englis" at bounding box center [257, 297] width 25 height 9
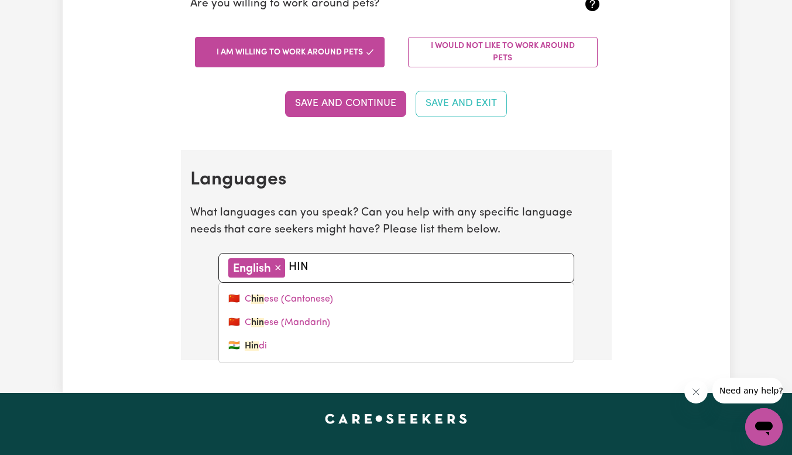
type input "HIND"
type input "HINDi"
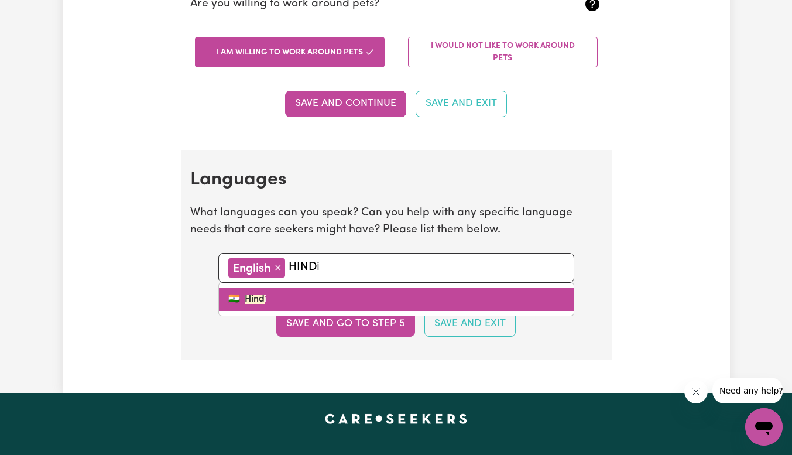
click at [287, 299] on link "🇮🇳 Hind i" at bounding box center [396, 298] width 355 height 23
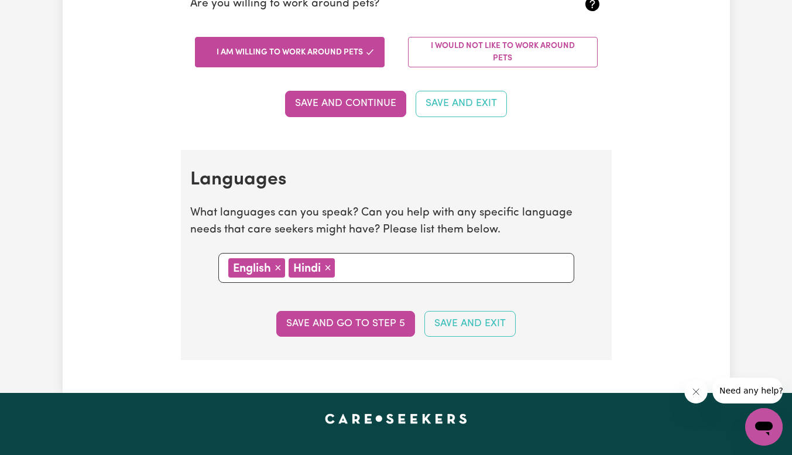
click at [287, 299] on section "Languages What languages can you speak? Can you help with any specific language…" at bounding box center [396, 255] width 431 height 210
click at [358, 268] on input "text" at bounding box center [450, 267] width 225 height 18
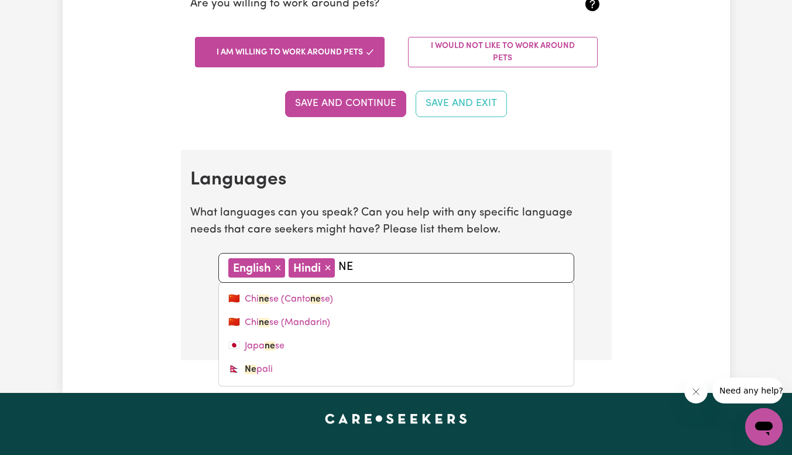
type input "NEP"
type input "NEPali"
type input "NEPA"
type input "NEPAli"
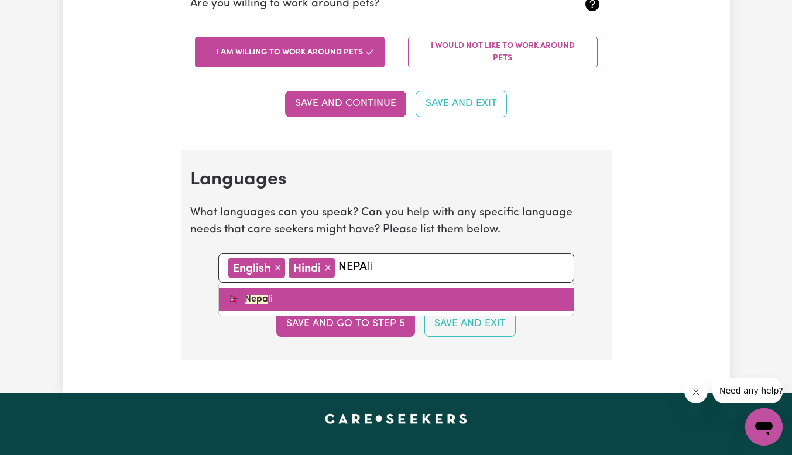
click at [304, 288] on link "🇳🇵 Nepa li" at bounding box center [396, 298] width 355 height 23
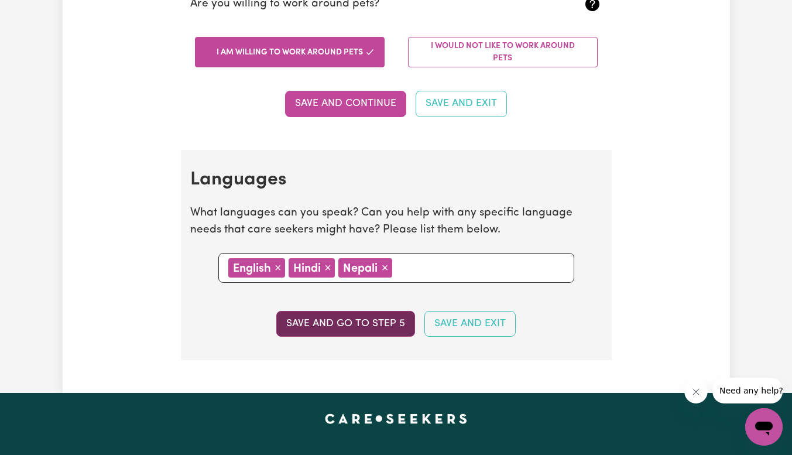
click at [331, 328] on button "Save and go to step 5" at bounding box center [345, 324] width 139 height 26
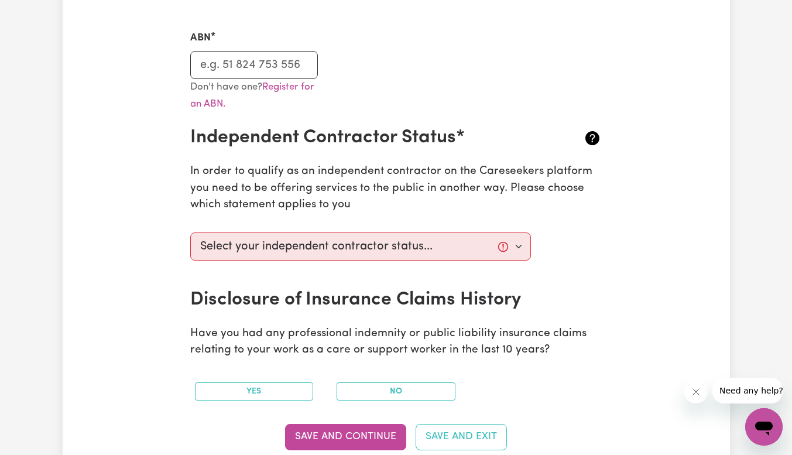
scroll to position [345, 0]
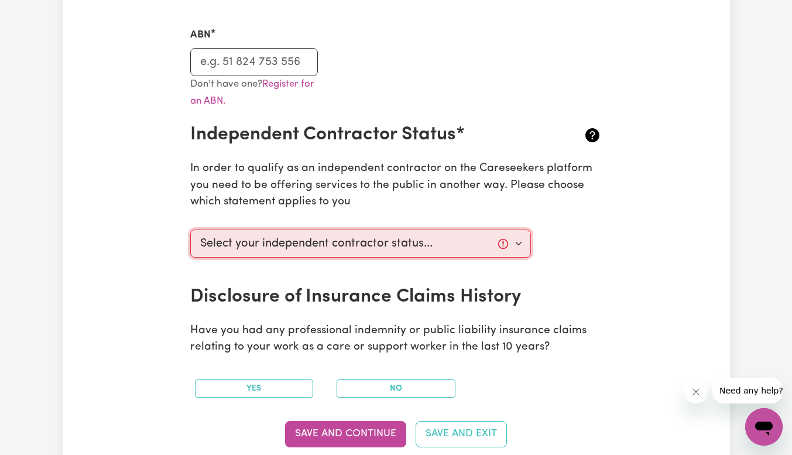
click at [311, 245] on select "Select your independent contractor status... I am providing services through an…" at bounding box center [360, 243] width 341 height 28
select select "I am providing services by being employed by an organisation"
click at [190, 229] on select "Select your independent contractor status... I am providing services through an…" at bounding box center [360, 243] width 341 height 28
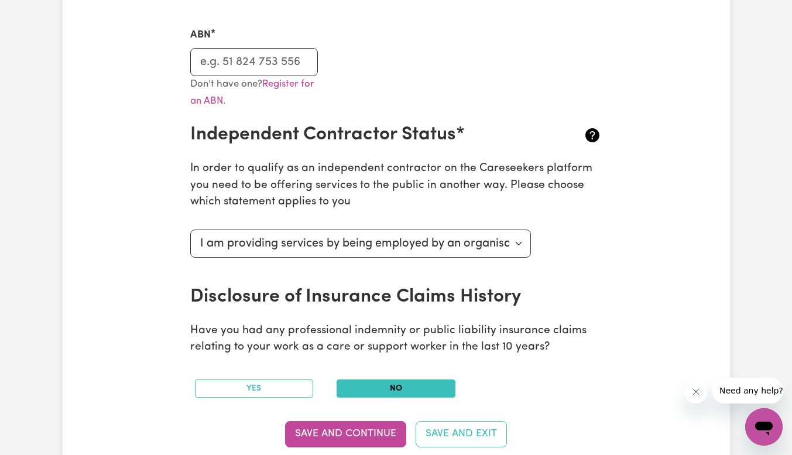
click at [386, 388] on button "No" at bounding box center [396, 388] width 119 height 18
click at [335, 426] on button "Save and Continue" at bounding box center [345, 434] width 121 height 26
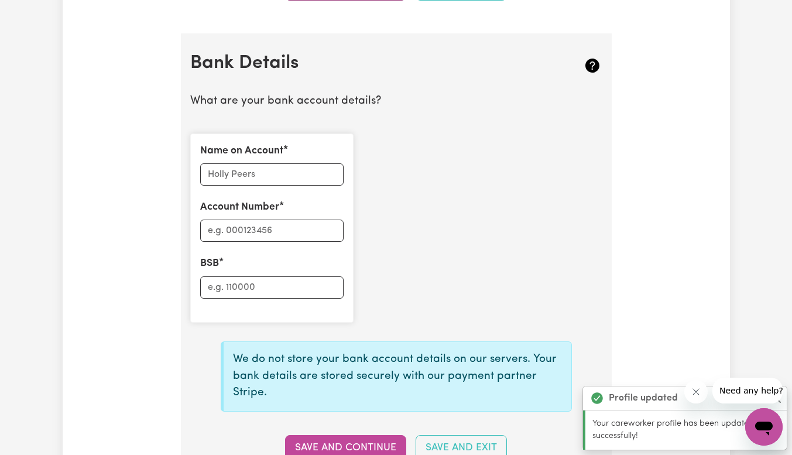
scroll to position [824, 0]
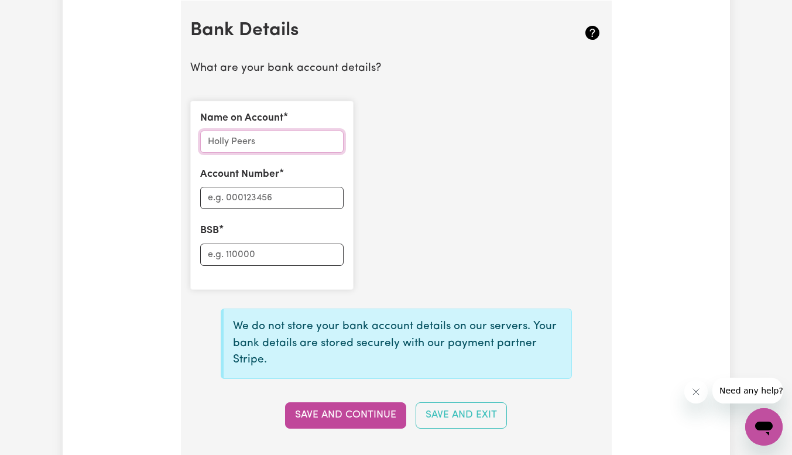
click at [227, 141] on input "Name on Account" at bounding box center [271, 142] width 143 height 22
type input "[PERSON_NAME]"
click at [260, 195] on input "Account Number" at bounding box center [271, 198] width 143 height 22
type input "0623-319"
click at [227, 255] on input "BSB" at bounding box center [271, 255] width 143 height 22
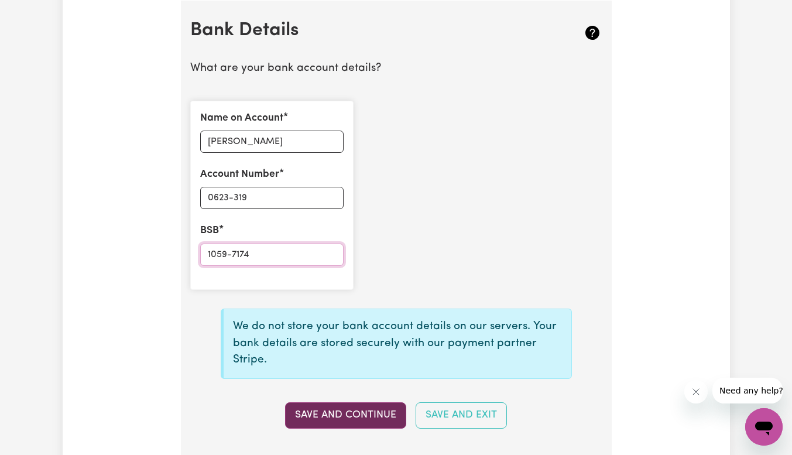
type input "1059-7174"
click at [344, 418] on button "Save and Continue" at bounding box center [345, 415] width 121 height 26
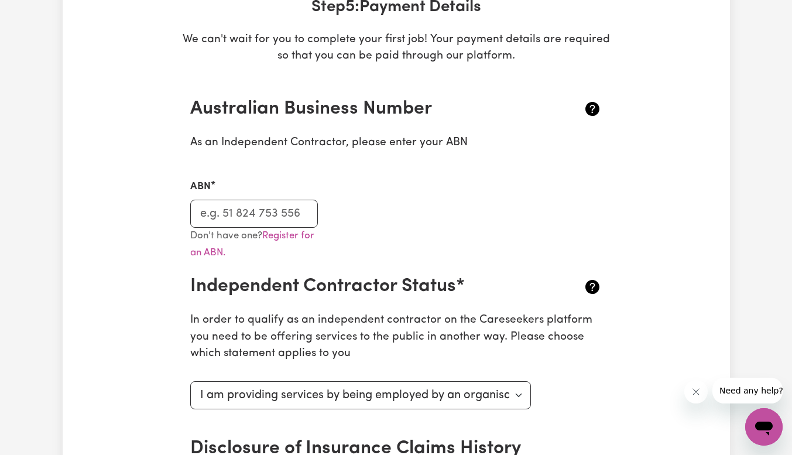
scroll to position [193, 0]
click at [268, 212] on input "ABN" at bounding box center [254, 214] width 128 height 28
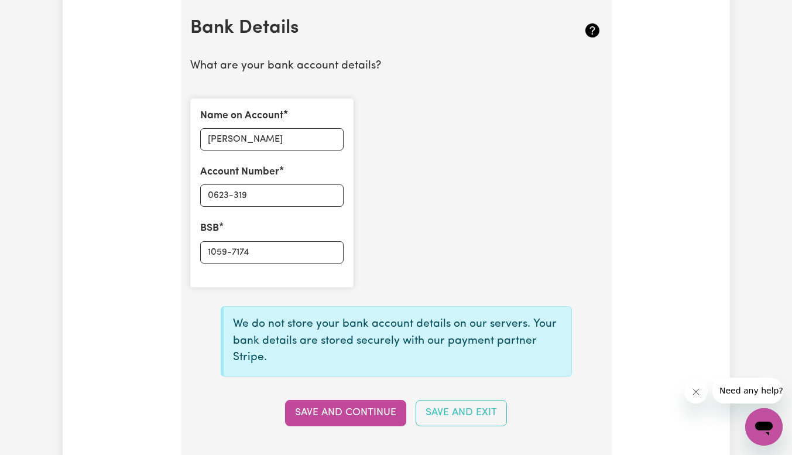
scroll to position [830, 0]
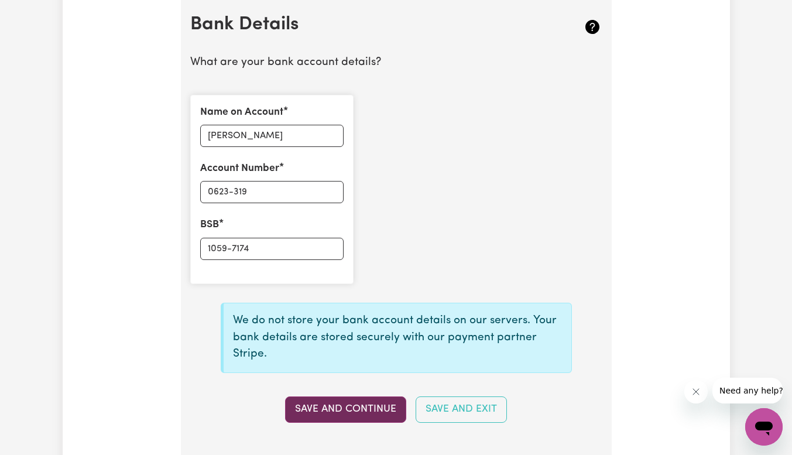
type input "31504096395"
click at [332, 409] on button "Save and Continue" at bounding box center [345, 409] width 121 height 26
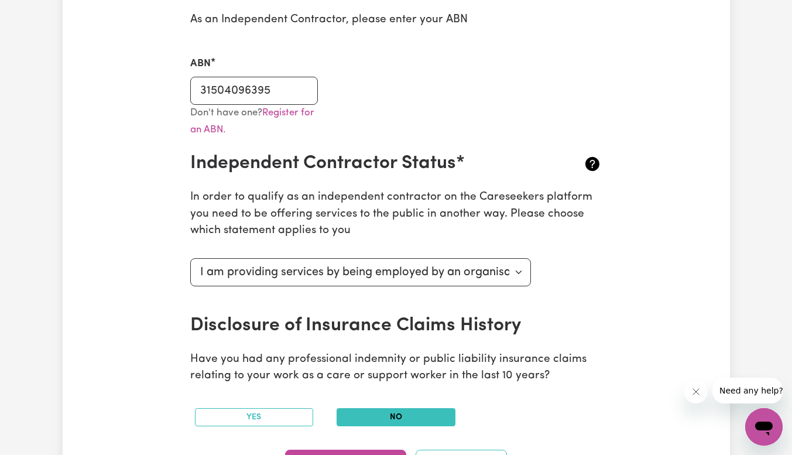
scroll to position [317, 0]
click at [278, 86] on input "31504096395" at bounding box center [254, 90] width 128 height 28
click at [367, 96] on div "ABN 31504096395" at bounding box center [396, 73] width 426 height 62
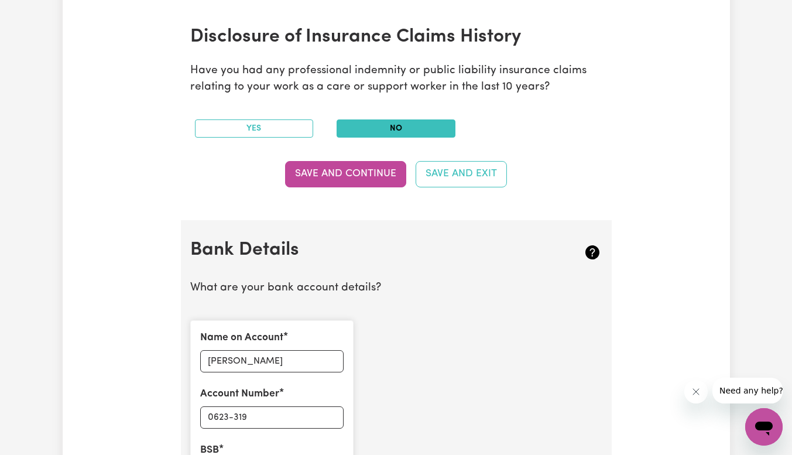
scroll to position [604, 0]
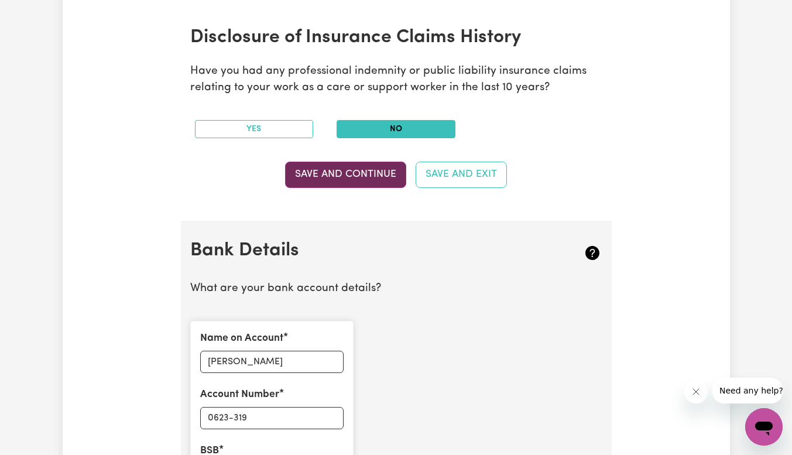
click at [329, 176] on button "Save and Continue" at bounding box center [345, 175] width 121 height 26
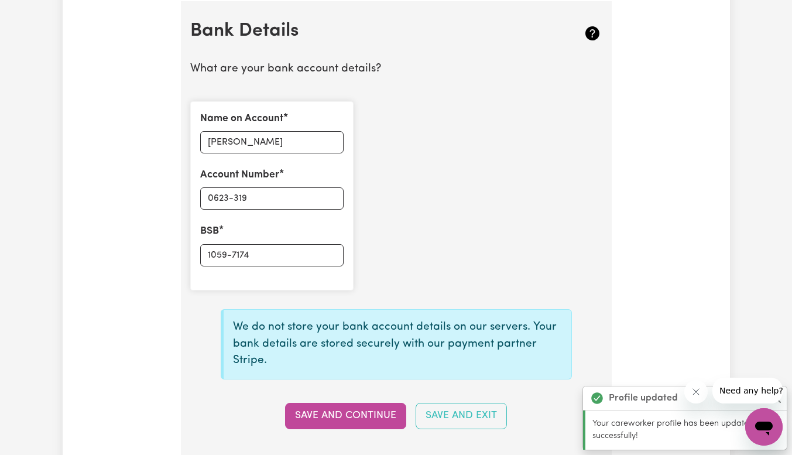
scroll to position [825, 0]
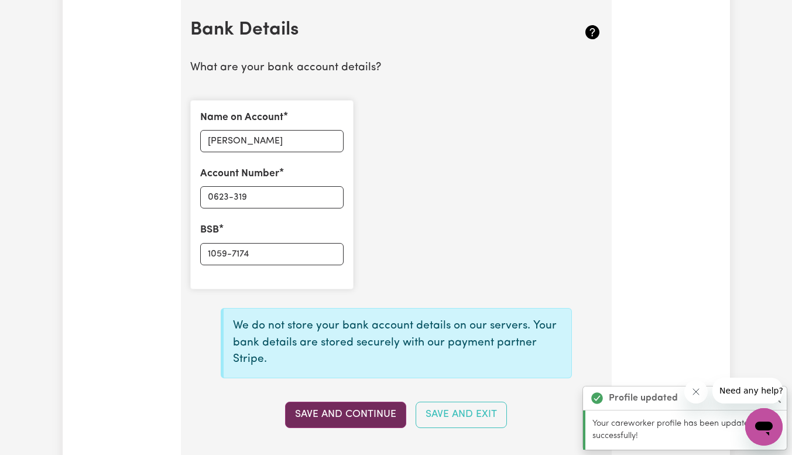
click at [326, 416] on button "Save and Continue" at bounding box center [345, 415] width 121 height 26
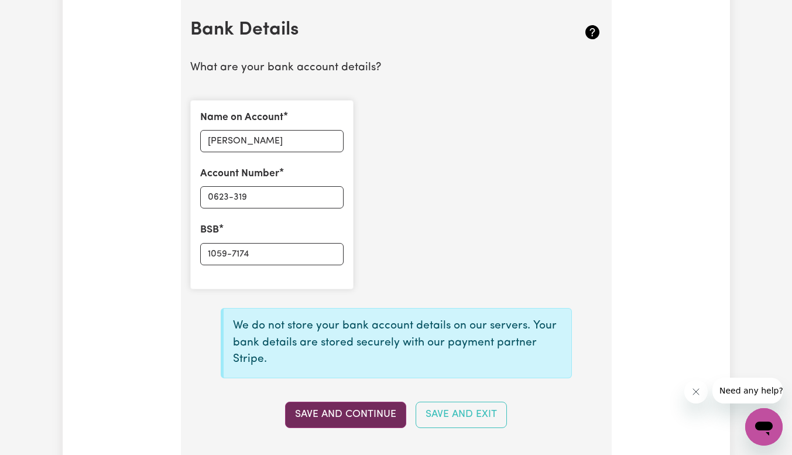
click at [340, 418] on button "Save and Continue" at bounding box center [345, 415] width 121 height 26
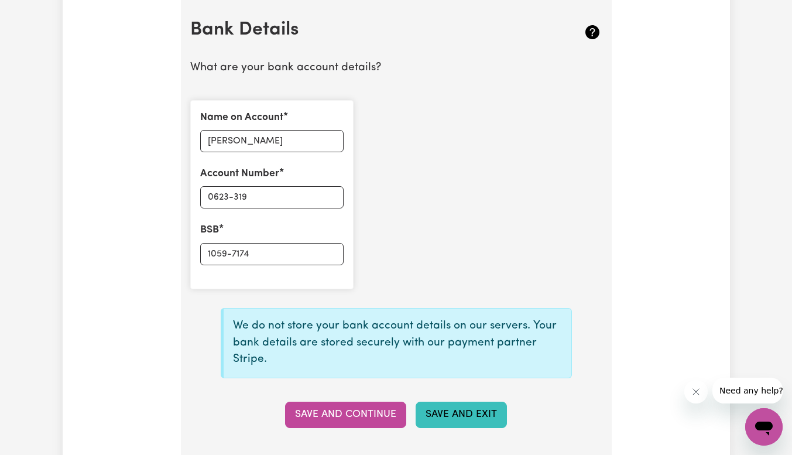
click at [470, 420] on button "Save and Exit" at bounding box center [461, 415] width 91 height 26
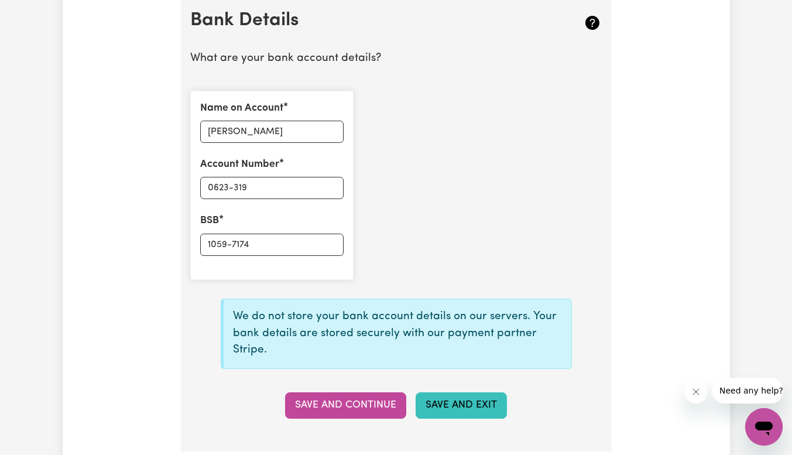
scroll to position [838, 0]
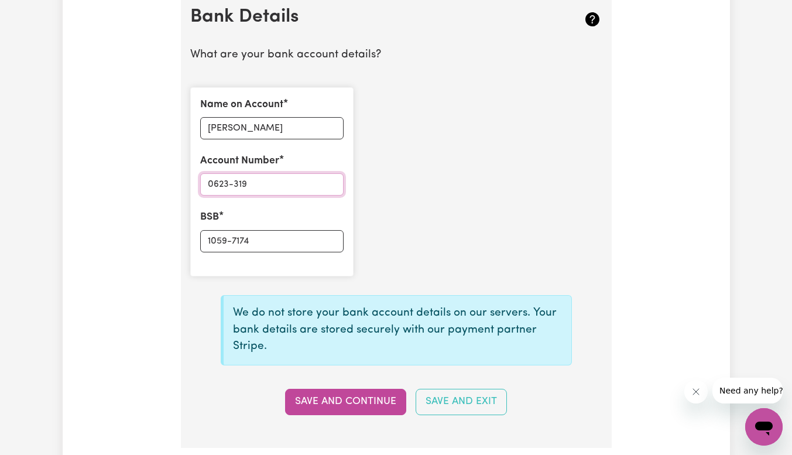
click at [253, 184] on input "0623-319" at bounding box center [271, 184] width 143 height 22
drag, startPoint x: 252, startPoint y: 235, endPoint x: 177, endPoint y: 235, distance: 74.3
click at [251, 194] on input "0623-319" at bounding box center [271, 184] width 143 height 22
paste input "1059-7174"
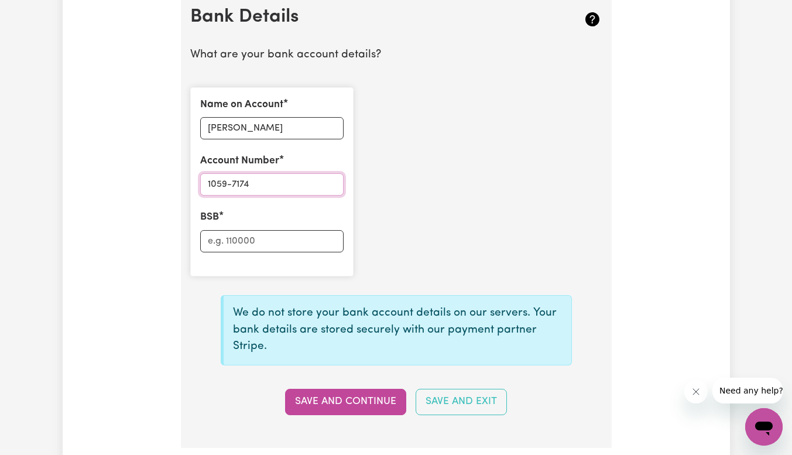
drag, startPoint x: 245, startPoint y: 176, endPoint x: 207, endPoint y: 253, distance: 86.1
click at [207, 253] on div "Name on Account [PERSON_NAME] Account Number 1059-7174 BSB" at bounding box center [271, 181] width 163 height 189
type input "1059-7174"
click at [208, 246] on input "BSB" at bounding box center [271, 241] width 143 height 22
paste input "0623-319"
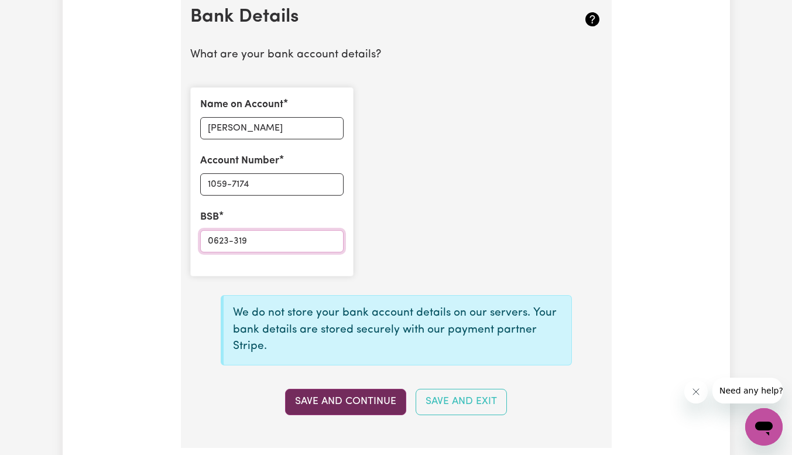
type input "0623-319"
click at [328, 399] on button "Save and Continue" at bounding box center [345, 402] width 121 height 26
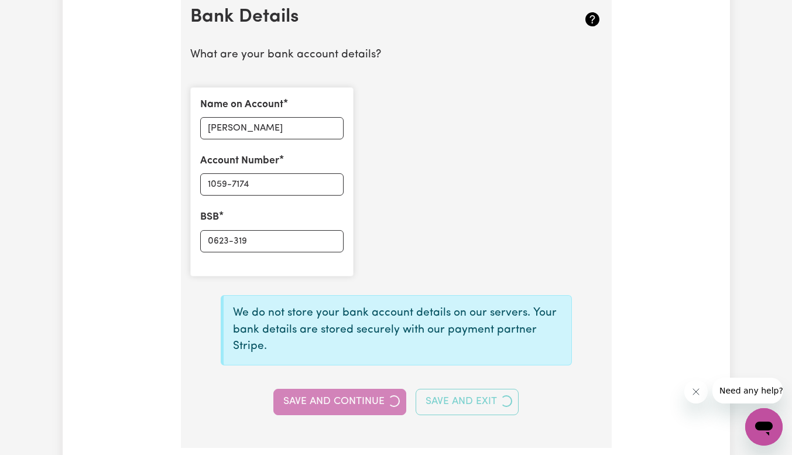
click at [328, 399] on div "Save and Continue Save and Exit" at bounding box center [396, 402] width 426 height 26
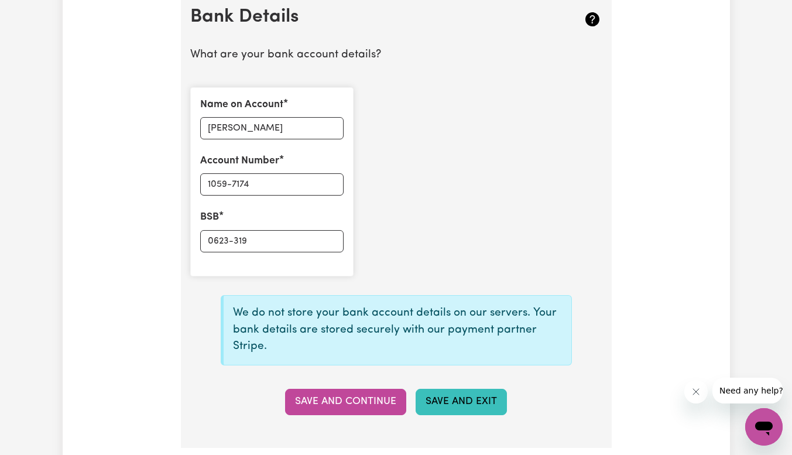
click at [447, 396] on button "Save and Exit" at bounding box center [461, 402] width 91 height 26
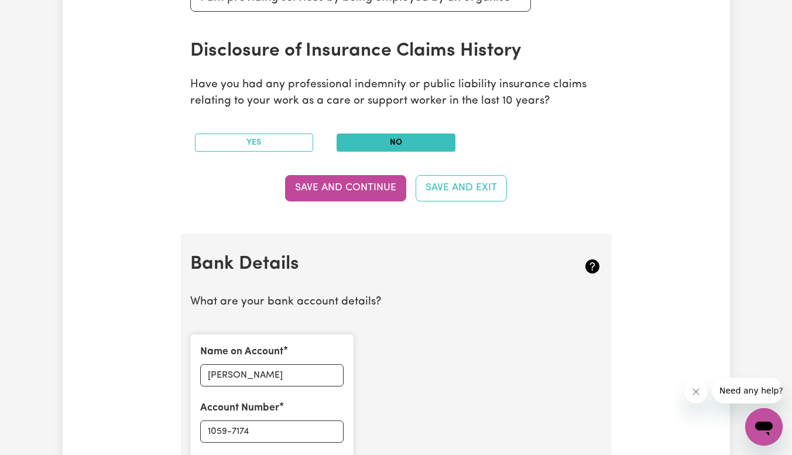
scroll to position [580, 0]
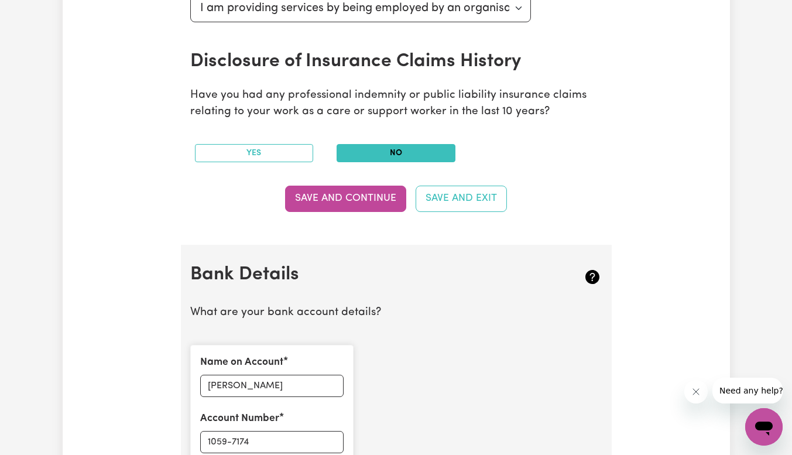
drag, startPoint x: 362, startPoint y: 201, endPoint x: 506, endPoint y: 136, distance: 157.4
click at [506, 136] on div "Yes No" at bounding box center [396, 153] width 426 height 37
click at [474, 200] on button "Save and Exit" at bounding box center [461, 199] width 91 height 26
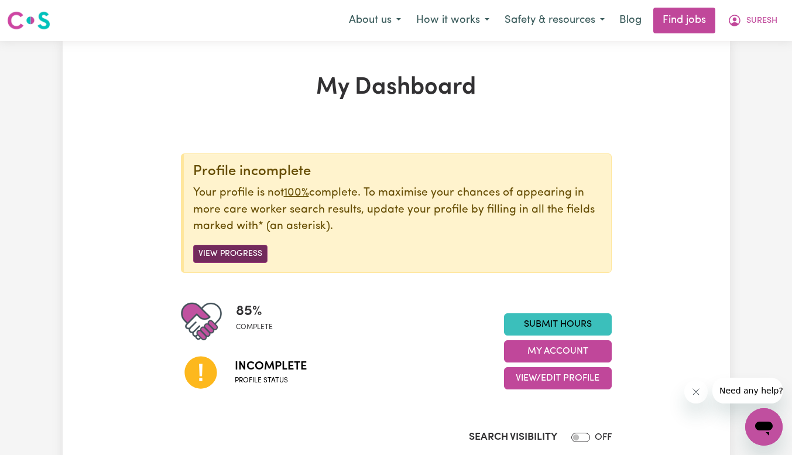
click at [249, 250] on button "View Progress" at bounding box center [230, 254] width 74 height 18
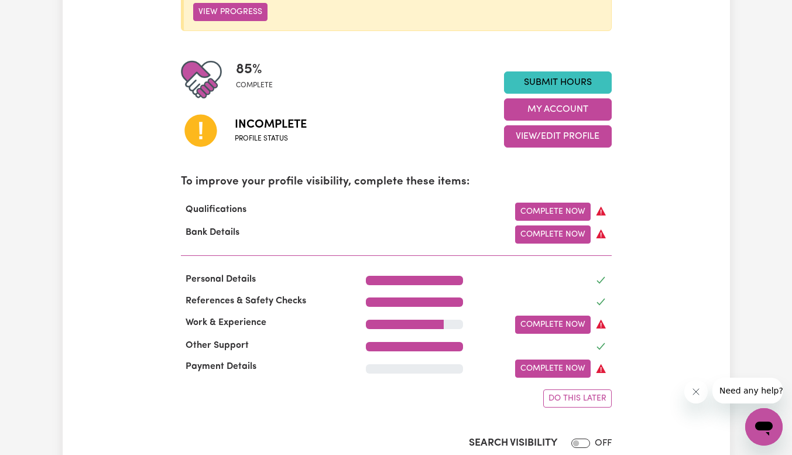
scroll to position [255, 0]
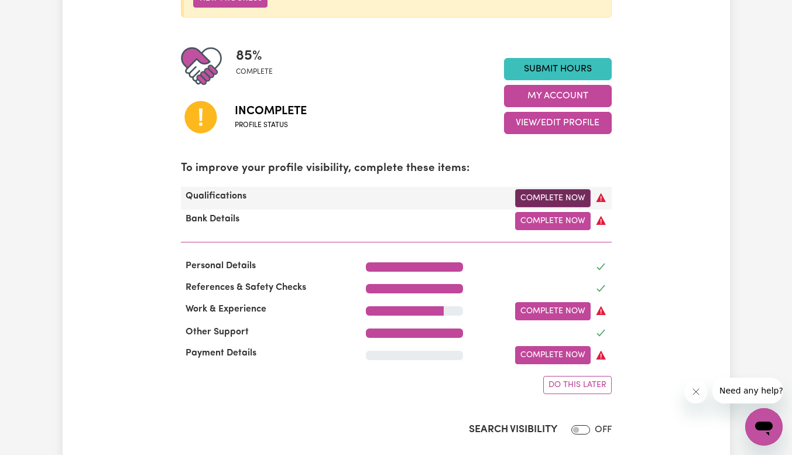
click at [540, 207] on link "Complete Now" at bounding box center [553, 198] width 76 height 18
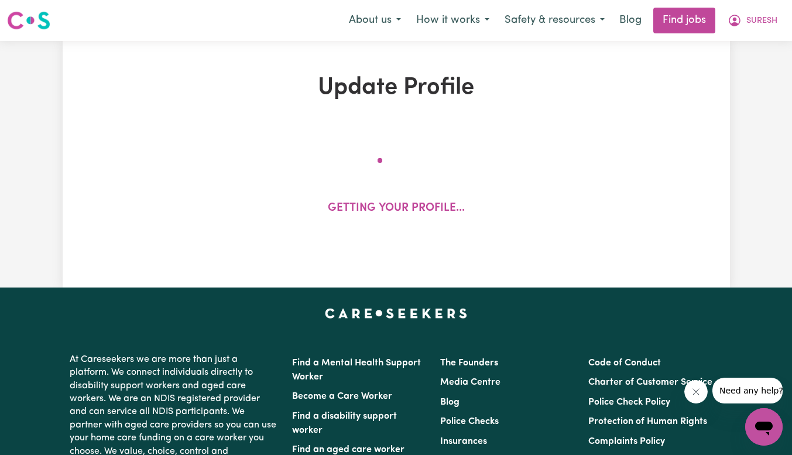
select select "2023"
select select "2025"
select select "Certificate III (Individual Support)"
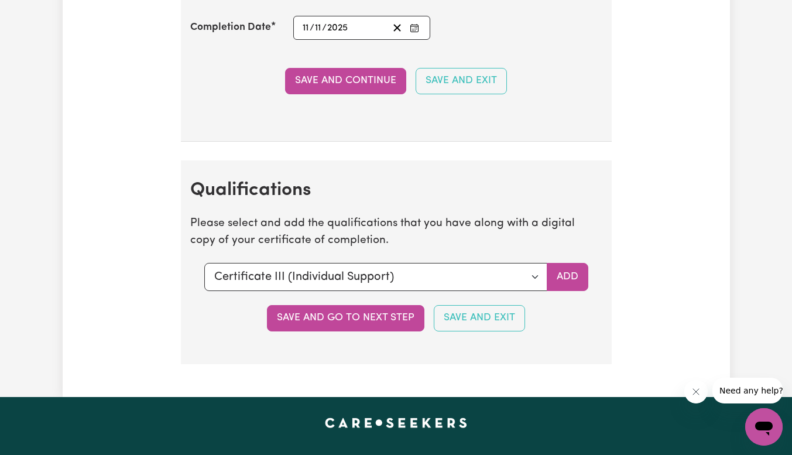
scroll to position [3101, 0]
